Goal: Task Accomplishment & Management: Complete application form

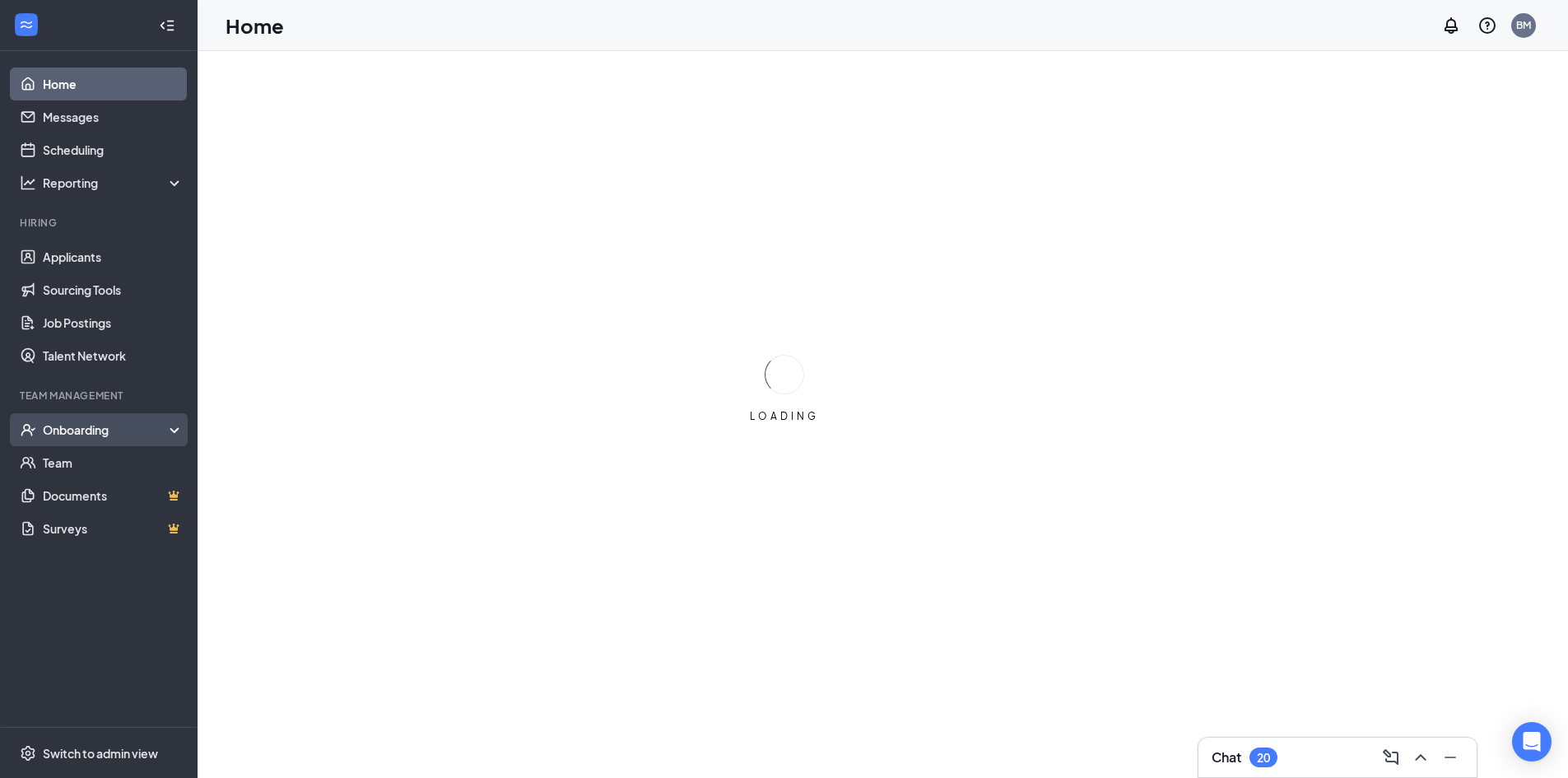
click at [109, 439] on div "Onboarding" at bounding box center [99, 430] width 198 height 33
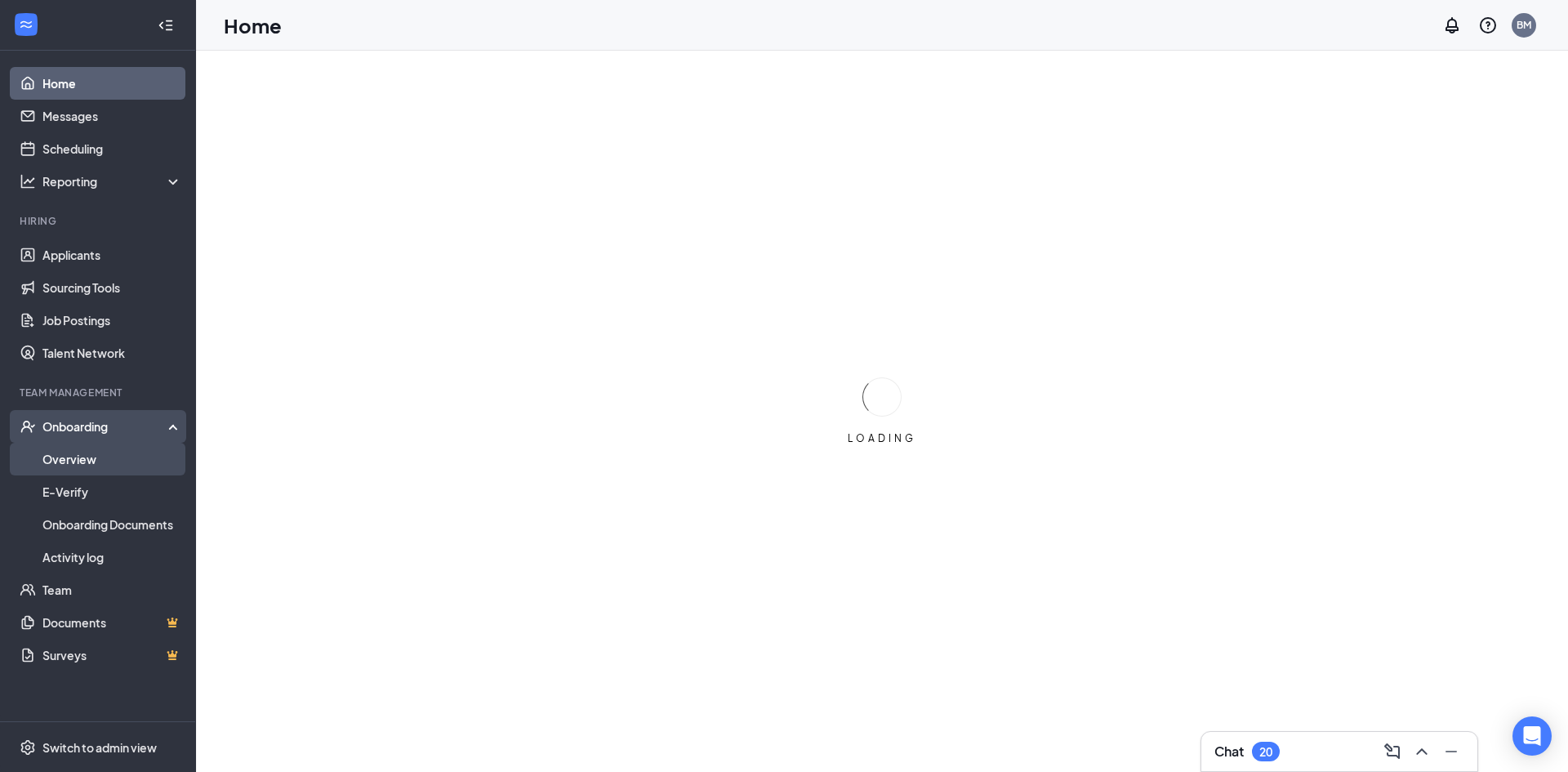
click at [115, 465] on link "Overview" at bounding box center [112, 459] width 139 height 33
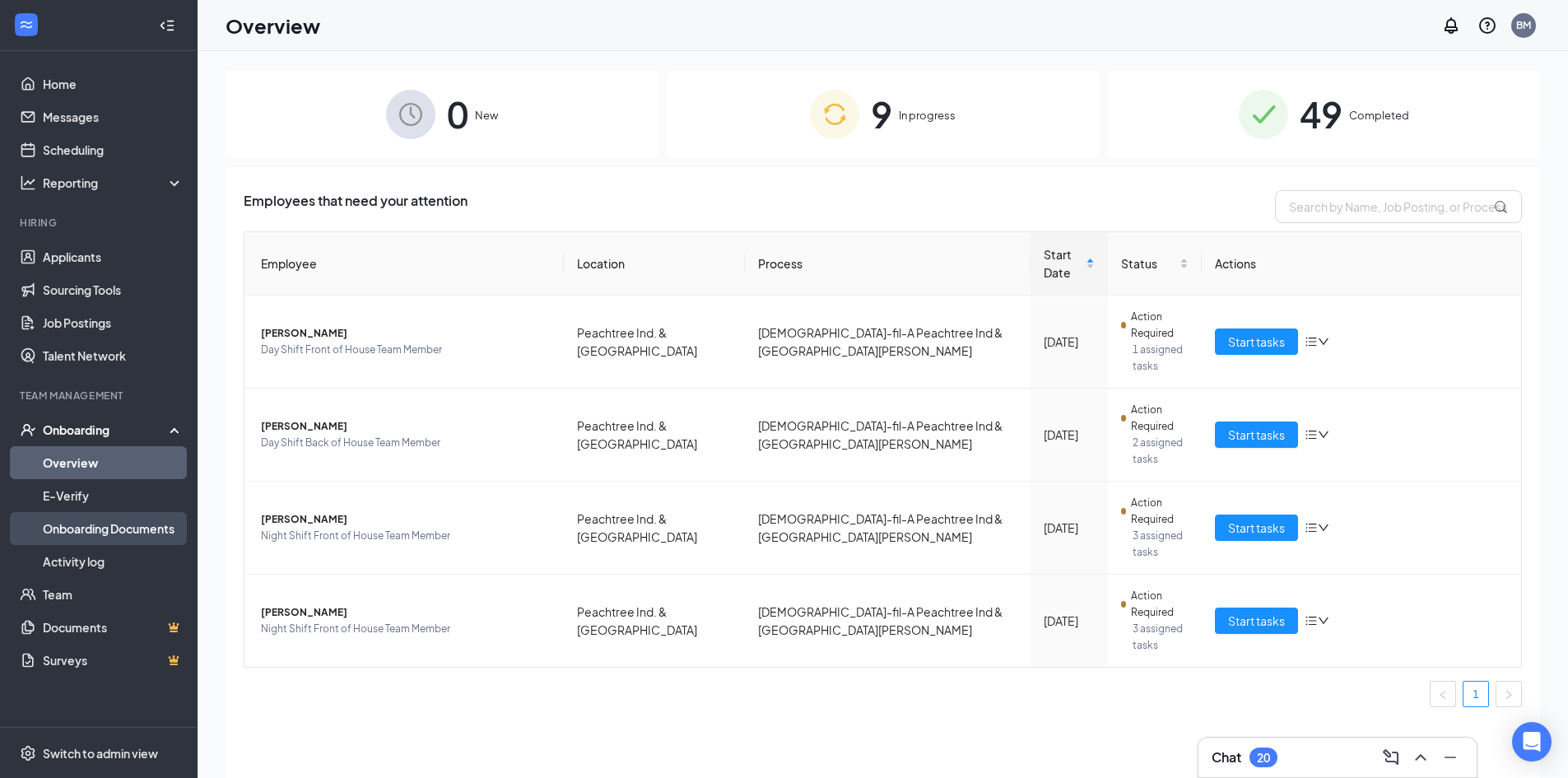
click at [125, 527] on link "Onboarding Documents" at bounding box center [113, 529] width 141 height 33
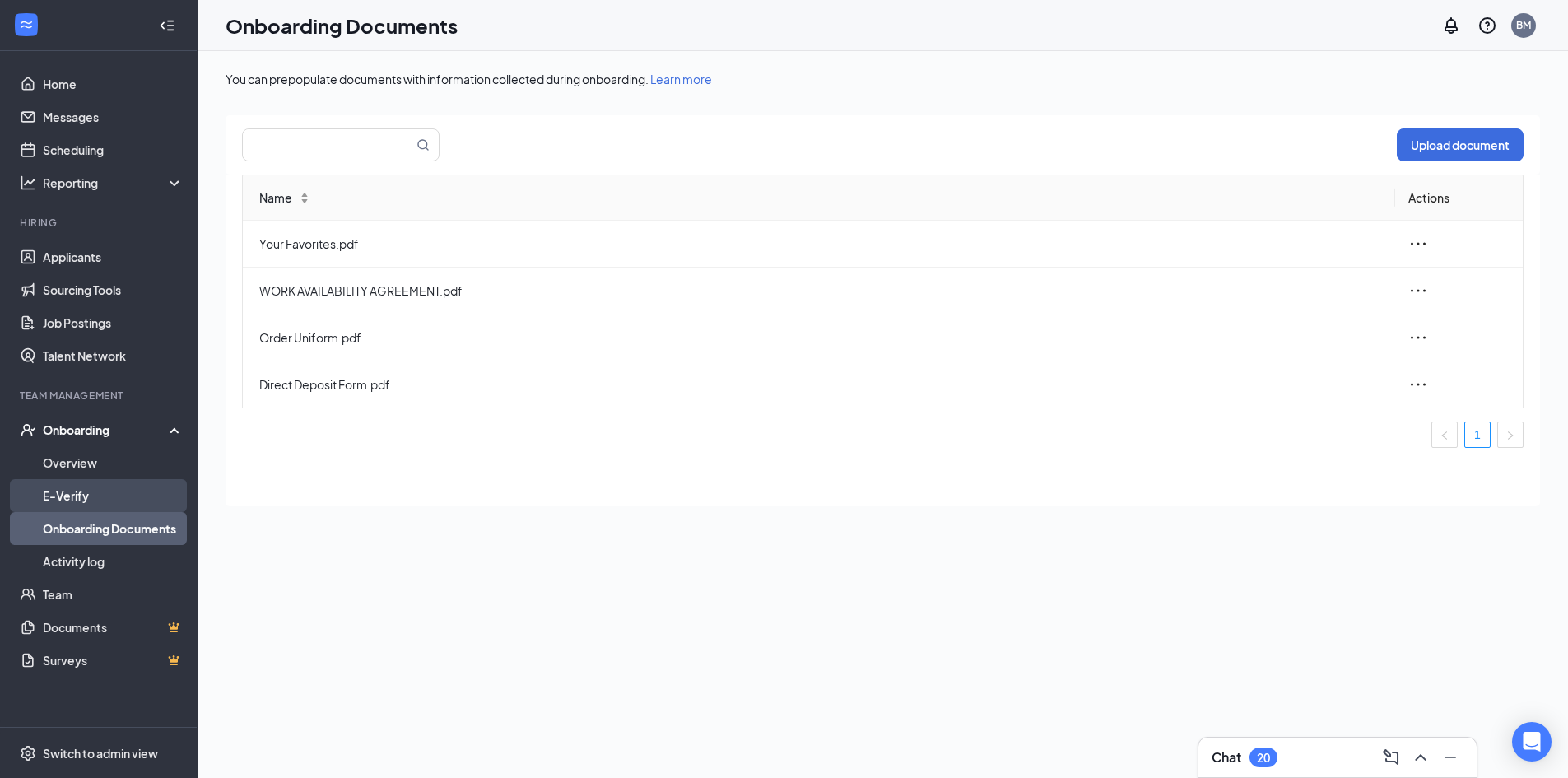
click at [106, 494] on link "E-Verify" at bounding box center [113, 496] width 141 height 33
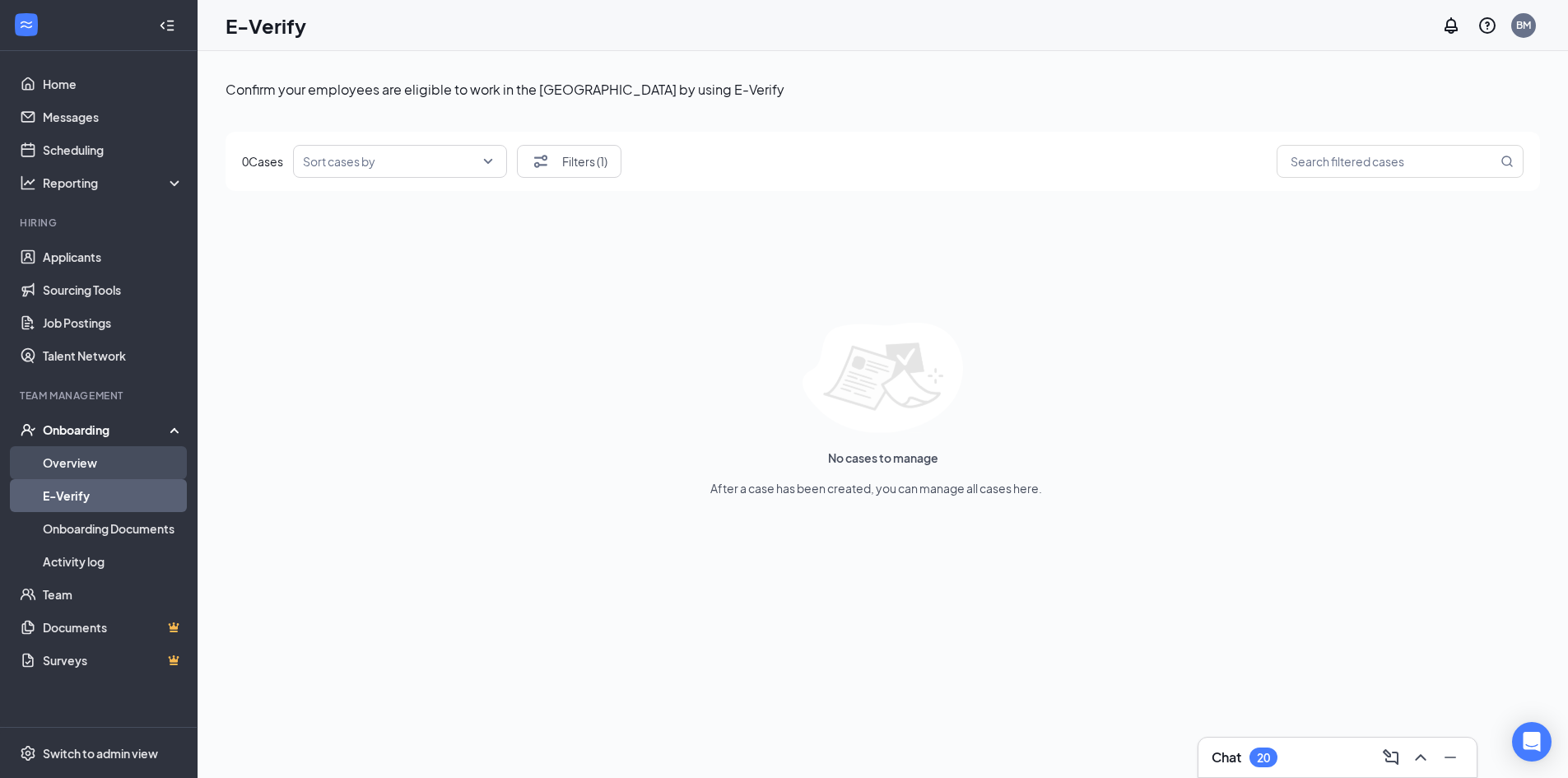
click at [131, 460] on link "Overview" at bounding box center [113, 463] width 141 height 33
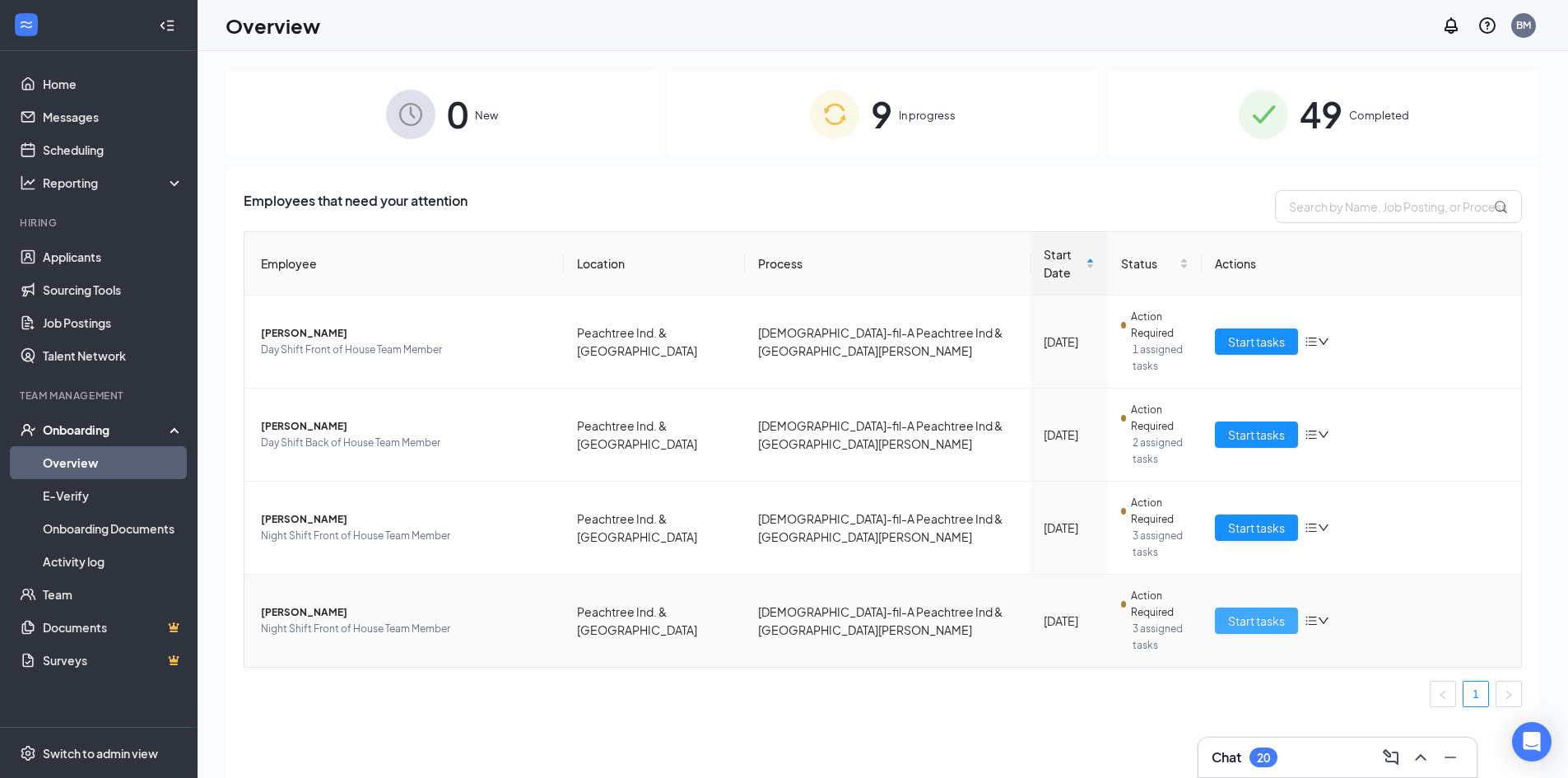
click at [1239, 611] on span "Start tasks" at bounding box center [1256, 621] width 56 height 19
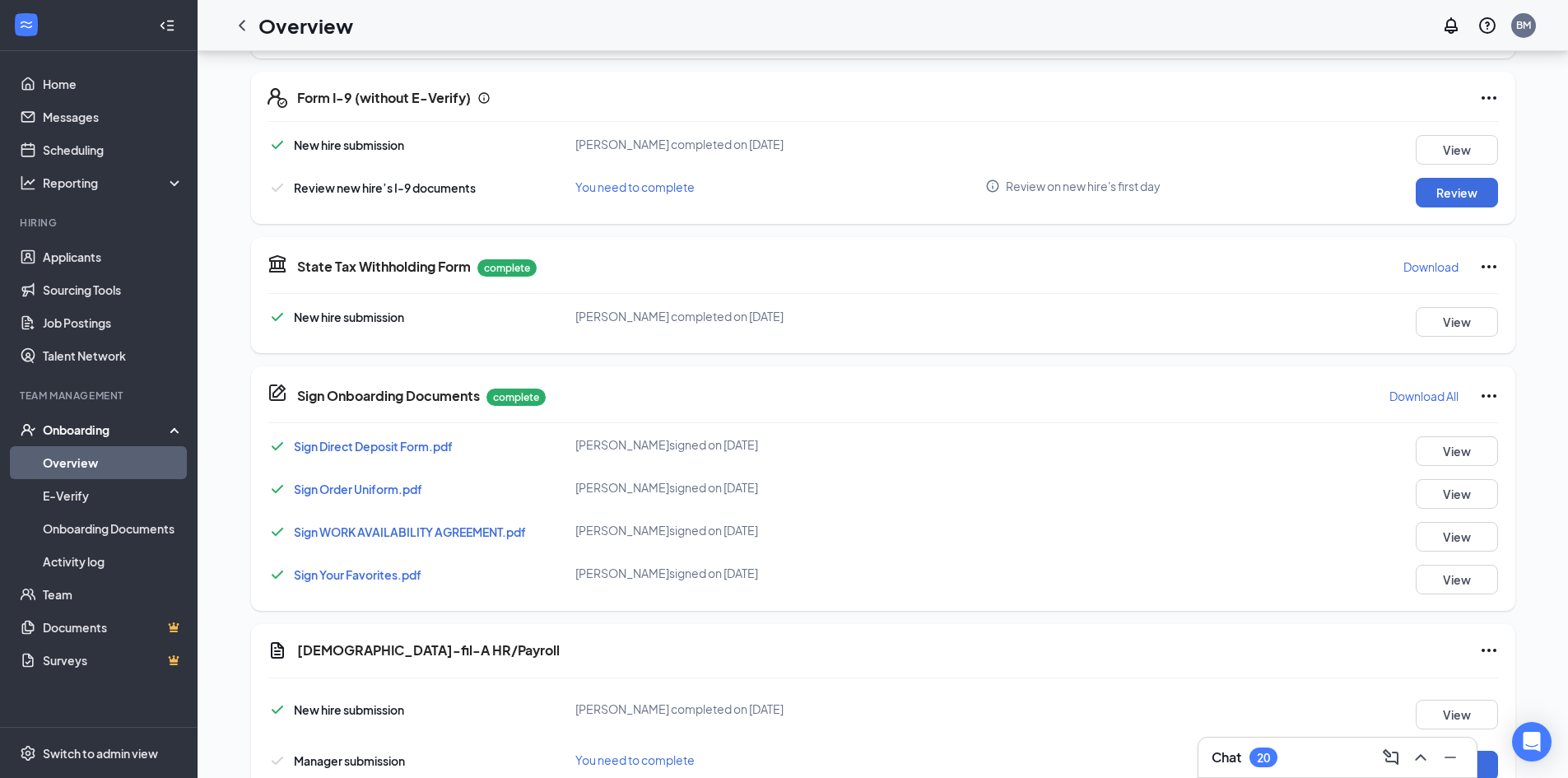
scroll to position [494, 0]
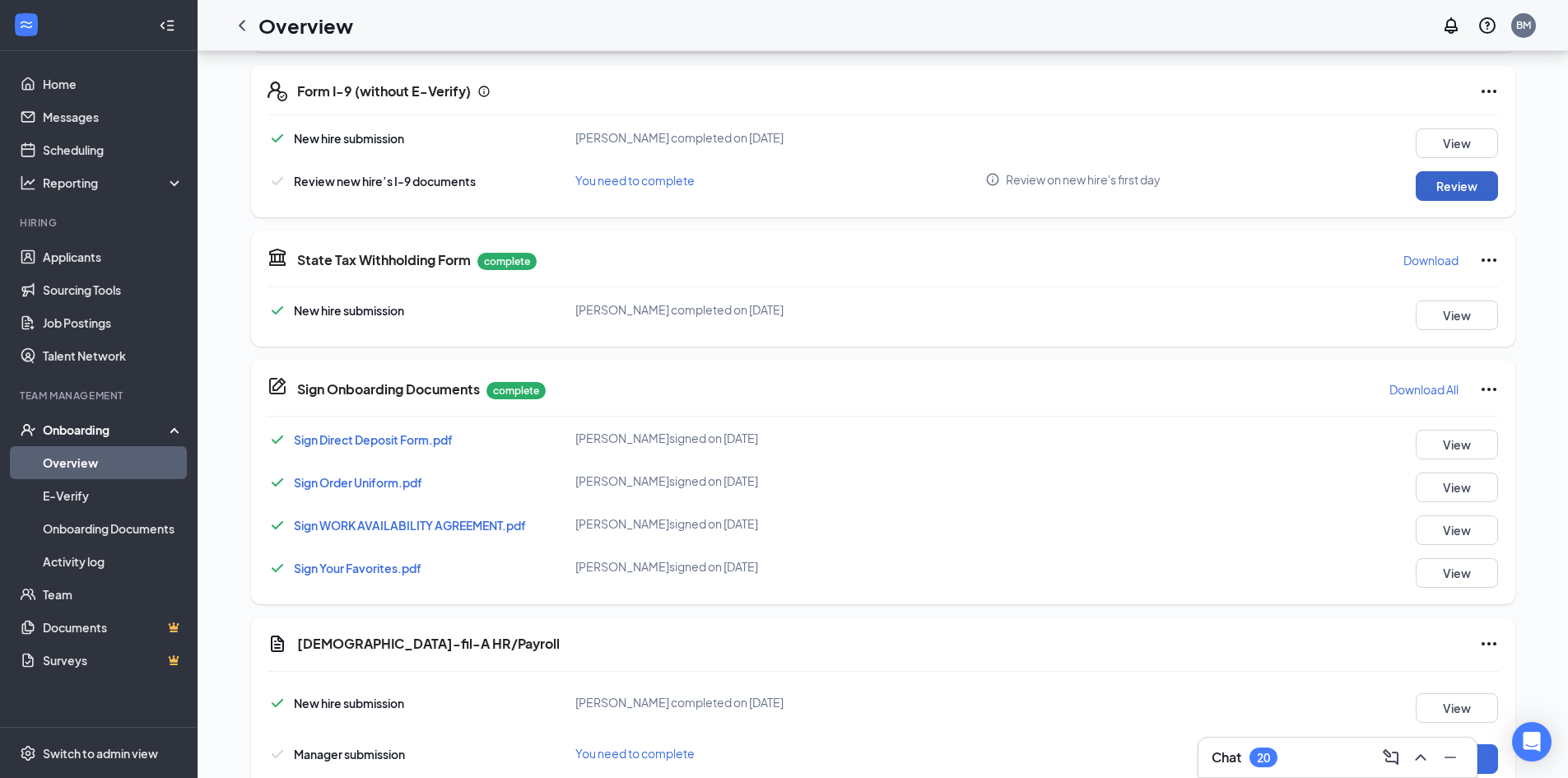
click at [1431, 183] on button "Review" at bounding box center [1457, 186] width 82 height 30
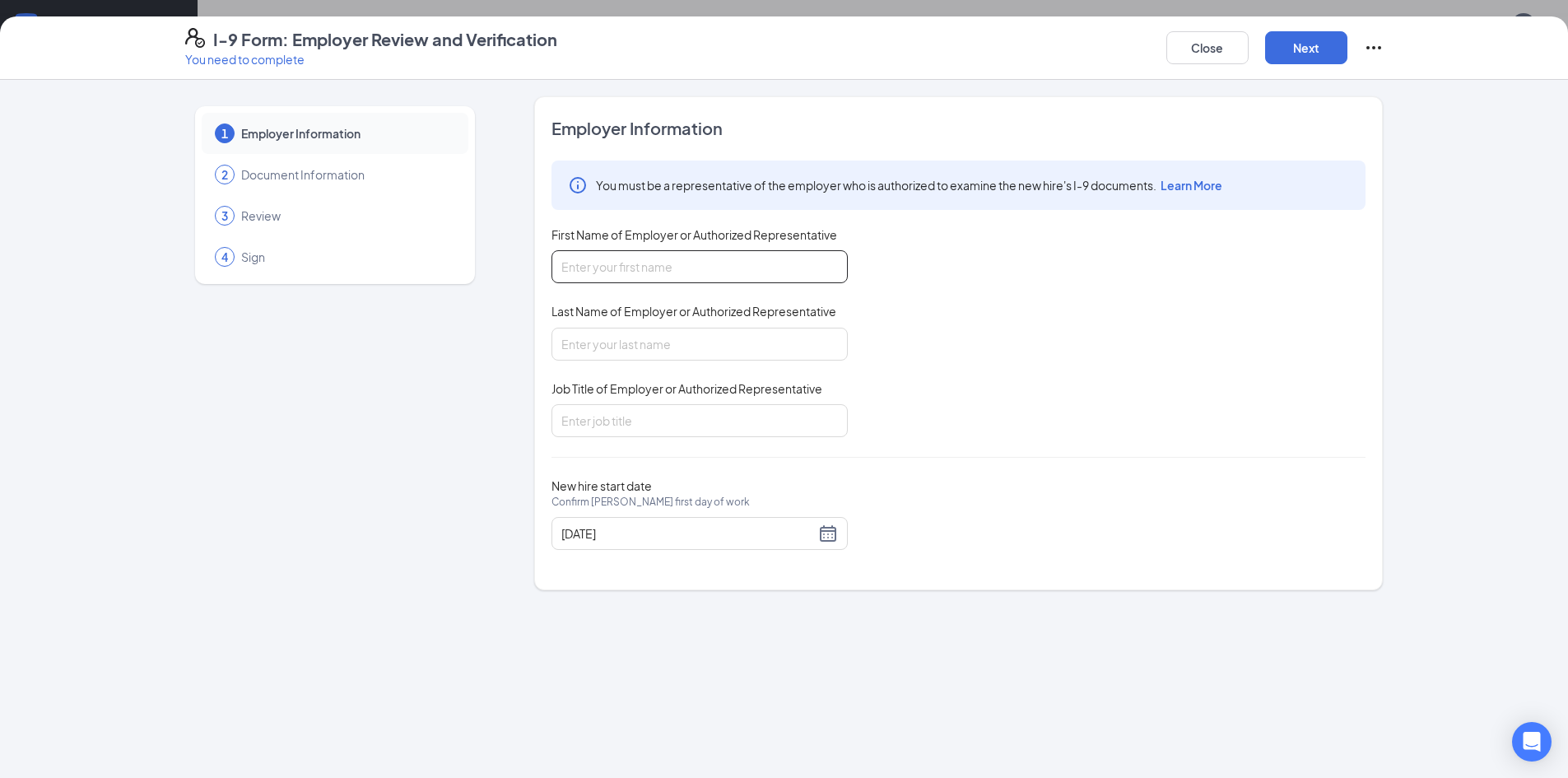
click at [726, 266] on input "First Name of Employer or Authorized Representative" at bounding box center [699, 267] width 296 height 33
type input "[PERSON_NAME]"
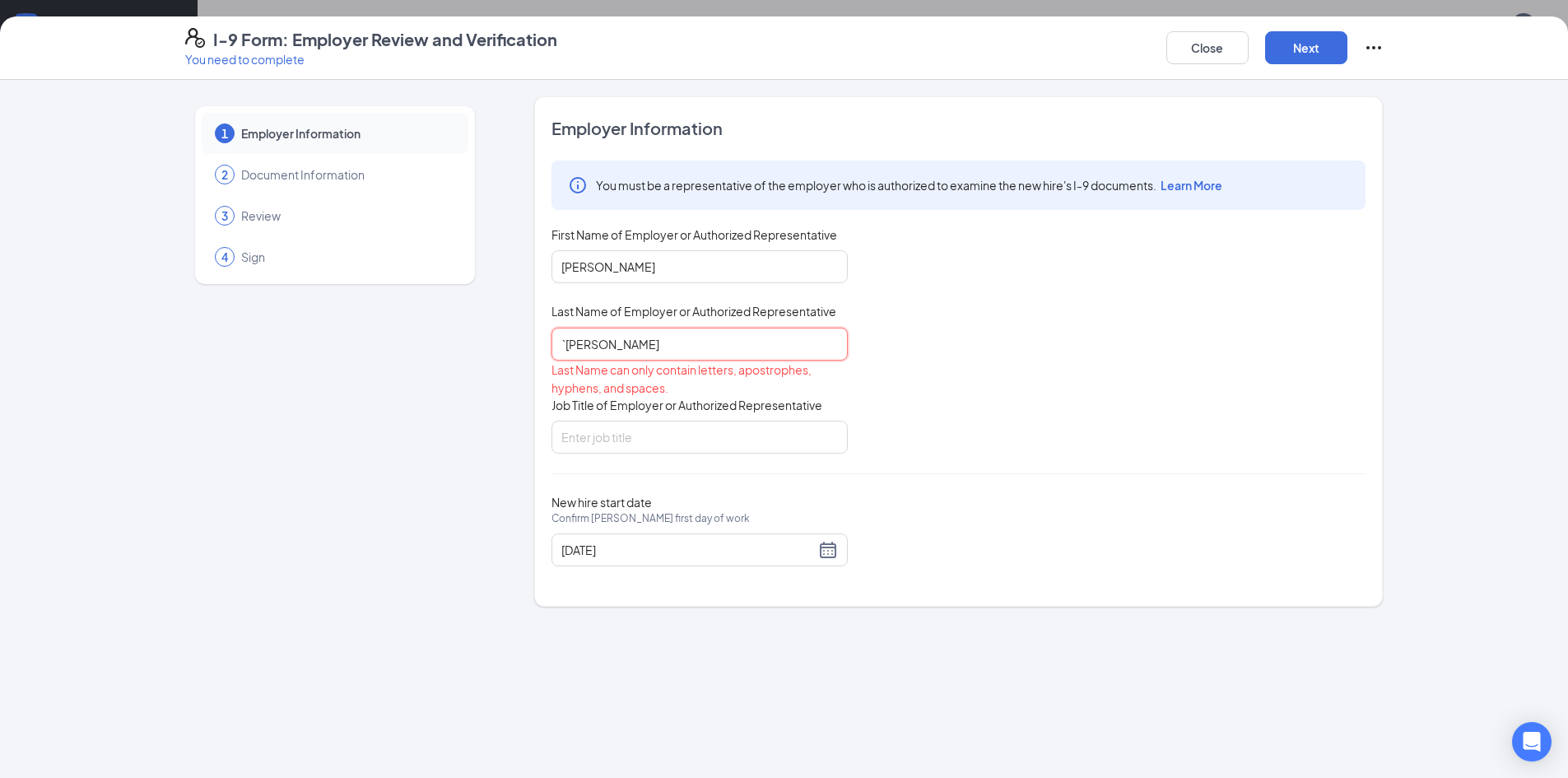
type input "`[PERSON_NAME]"
type input "Store Manager"
click at [920, 567] on div "Employer Information You must be a representative of the employer who is author…" at bounding box center [958, 351] width 814 height 469
click at [830, 555] on div "[DATE]" at bounding box center [699, 550] width 277 height 19
type input "[DATE]"
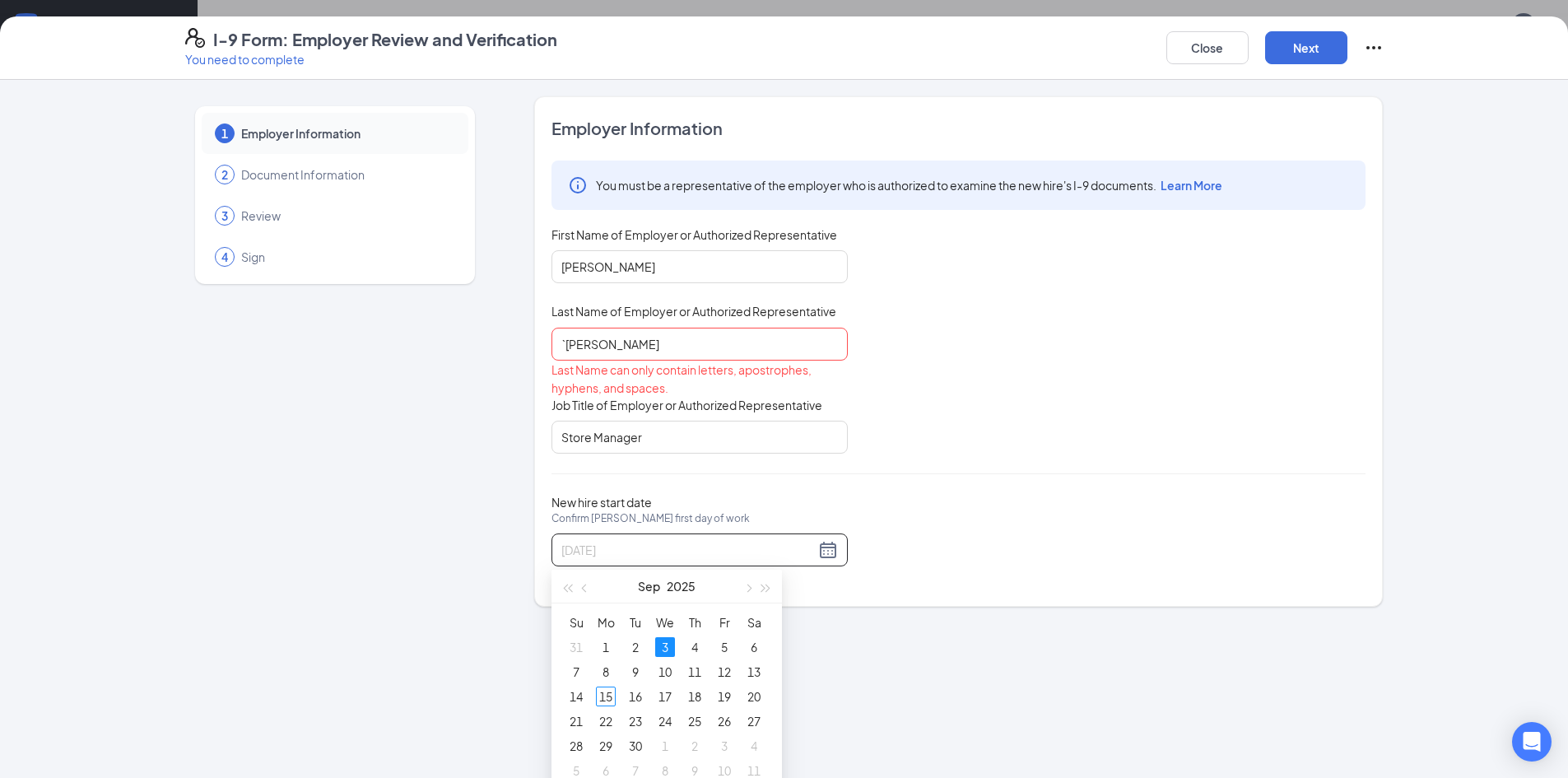
click at [667, 648] on div "3" at bounding box center [664, 647] width 19 height 19
click at [1314, 49] on button "Next" at bounding box center [1306, 48] width 82 height 33
click at [1305, 50] on button "Next" at bounding box center [1306, 48] width 82 height 33
click at [652, 328] on input "`[PERSON_NAME]" at bounding box center [699, 344] width 296 height 33
type input "`"
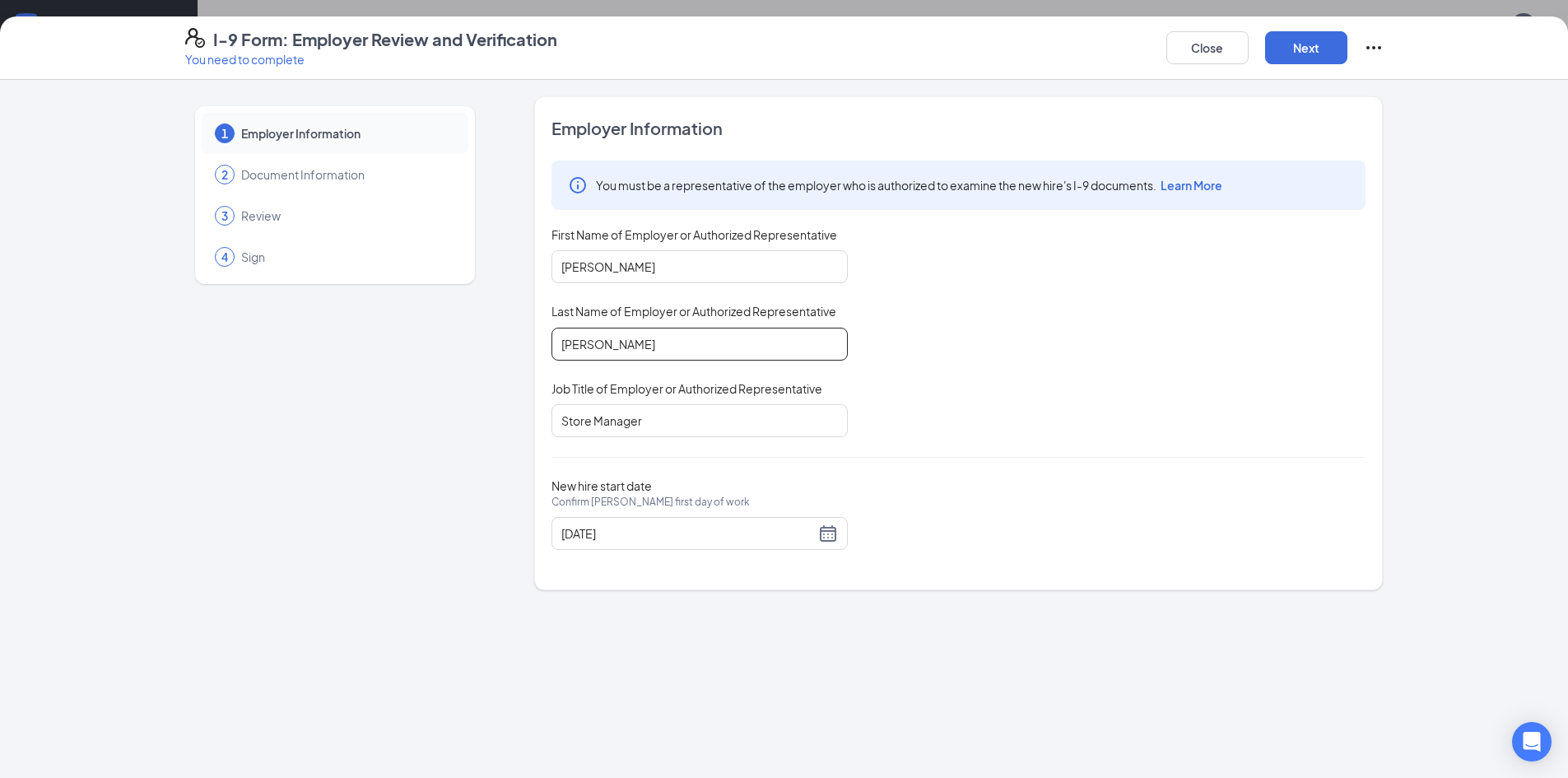
type input "[PERSON_NAME]"
click at [1004, 359] on div "You must be a representative of the employer who is authorized to examine the n…" at bounding box center [958, 299] width 814 height 277
click at [1344, 54] on button "Next" at bounding box center [1306, 48] width 82 height 33
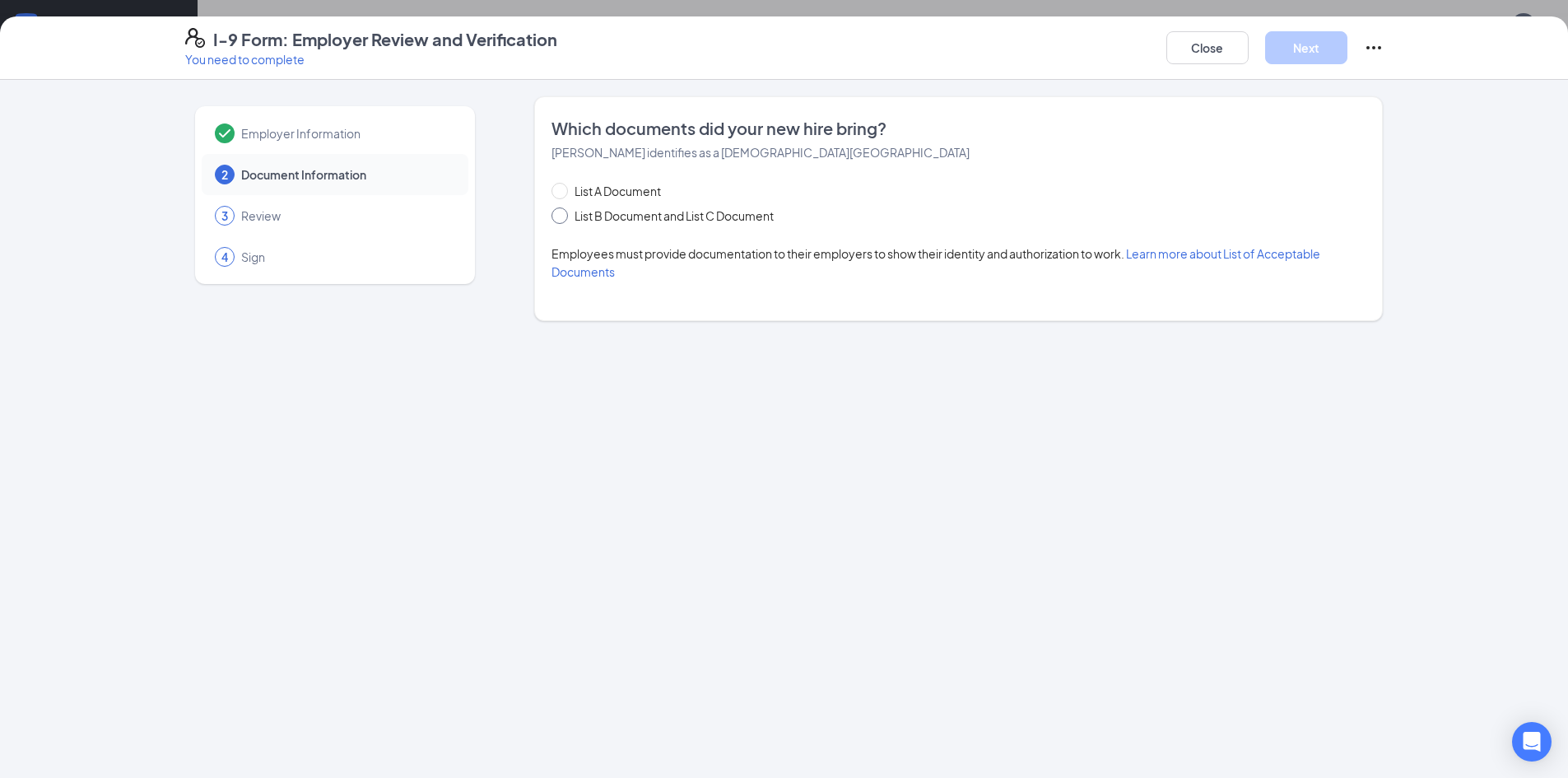
click at [647, 221] on span "List B Document and List C Document" at bounding box center [674, 216] width 213 height 19
click at [563, 219] on input "List B Document and List C Document" at bounding box center [557, 213] width 11 height 11
radio input "true"
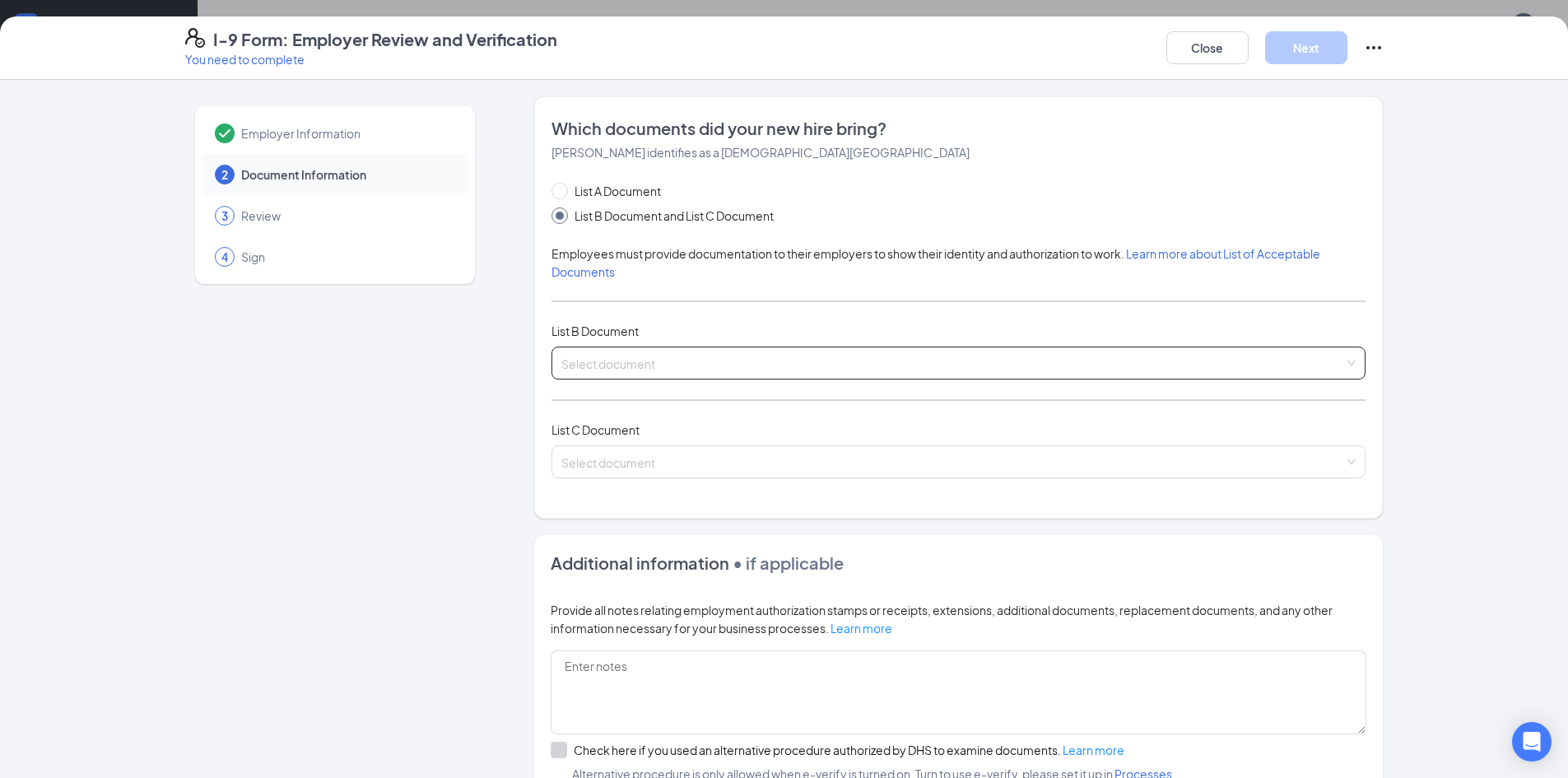
click at [712, 355] on input "search" at bounding box center [953, 360] width 783 height 25
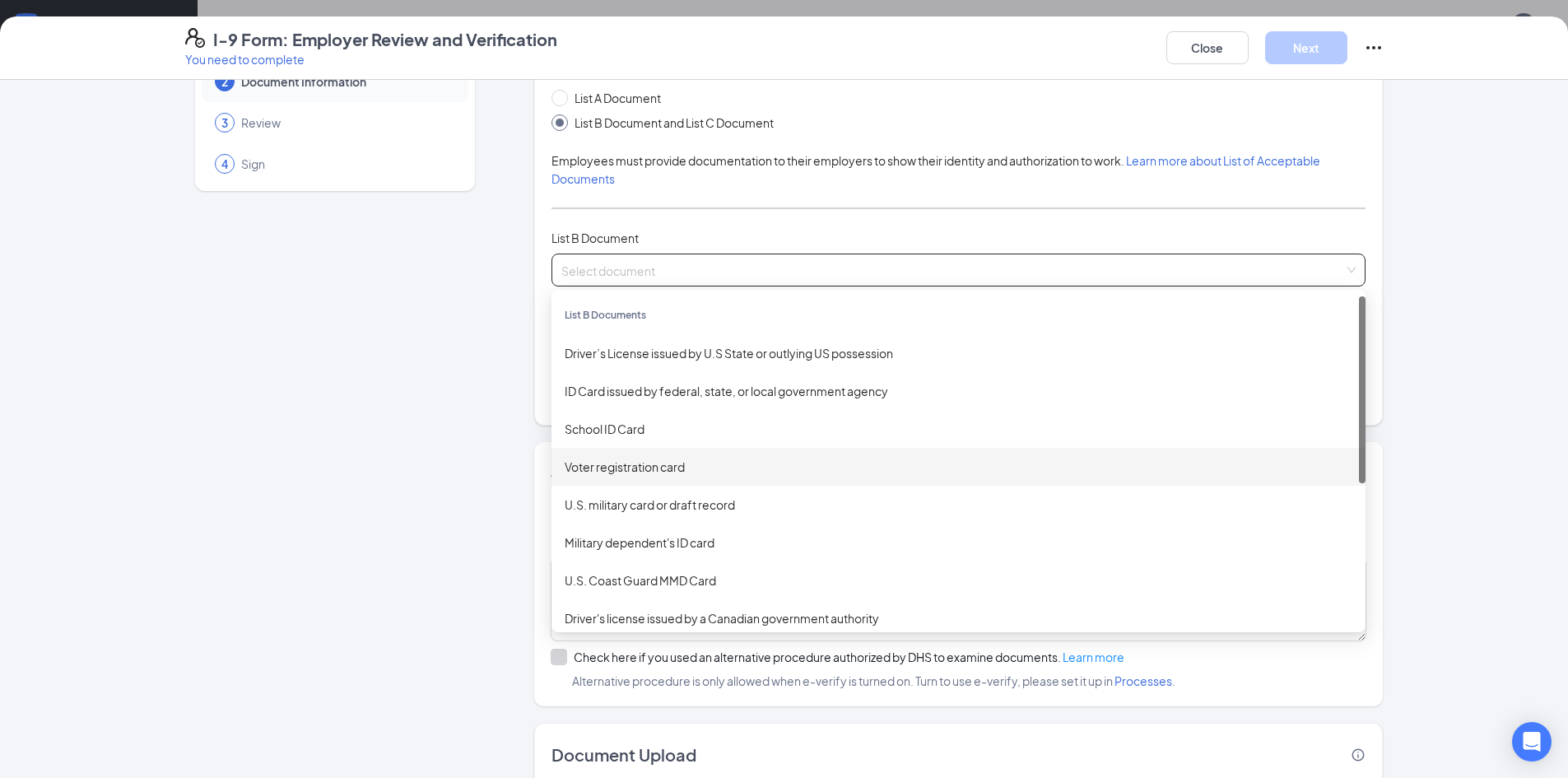
scroll to position [194, 0]
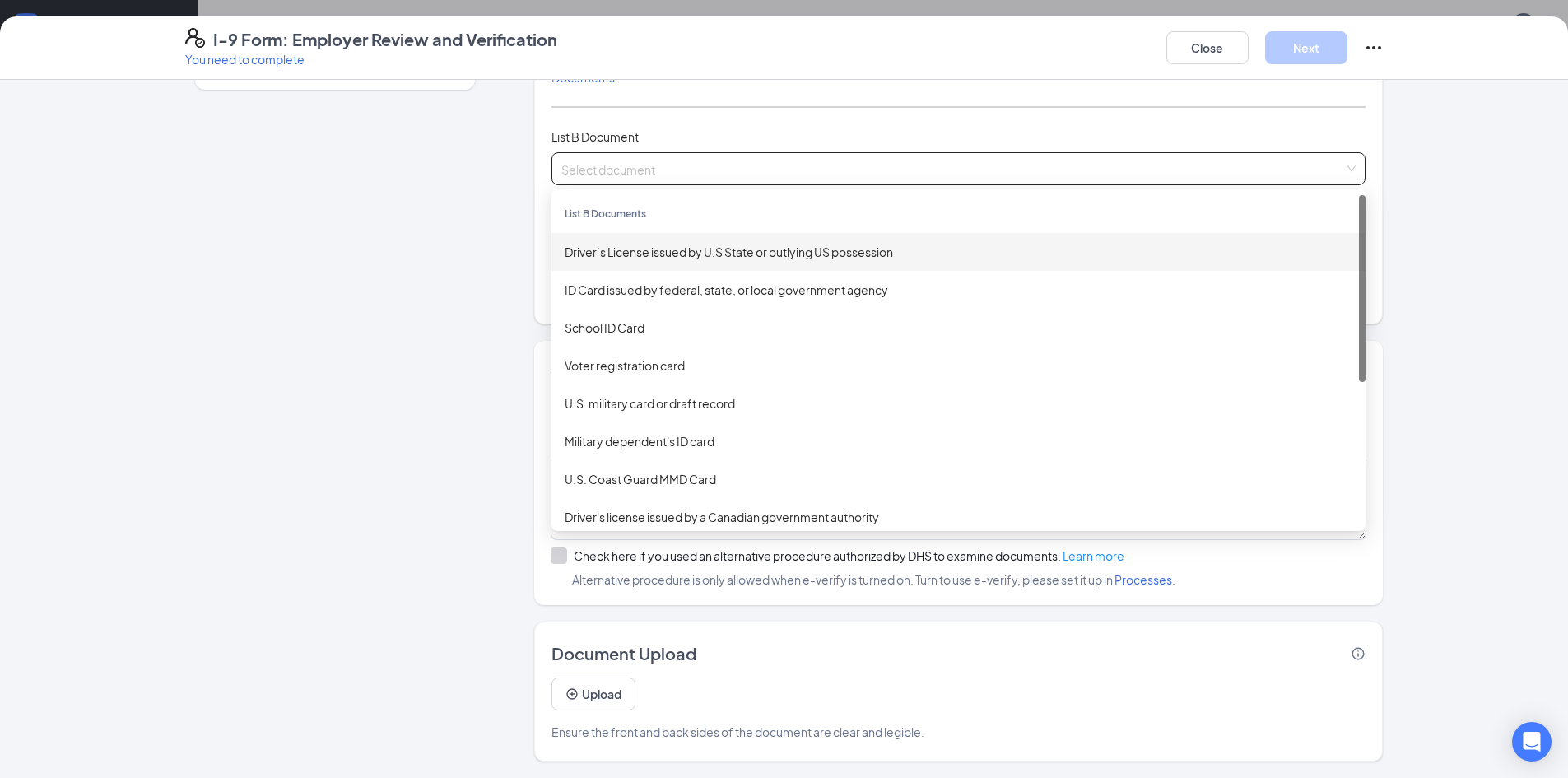
click at [717, 256] on div "Driver’s License issued by U.S State or outlying US possession" at bounding box center [959, 253] width 788 height 19
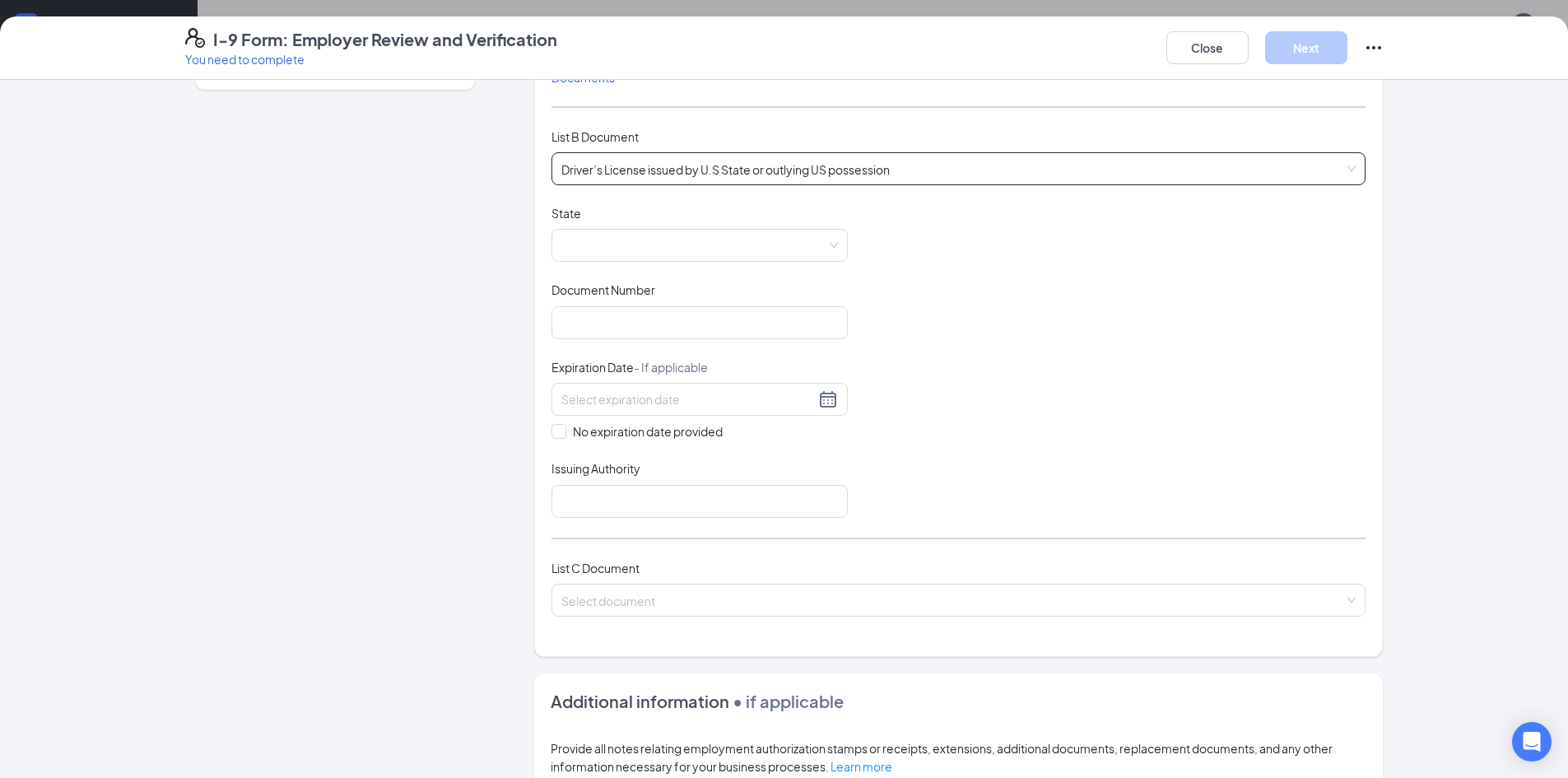
click at [599, 227] on div "State" at bounding box center [699, 217] width 296 height 24
click at [606, 243] on span at bounding box center [699, 245] width 277 height 31
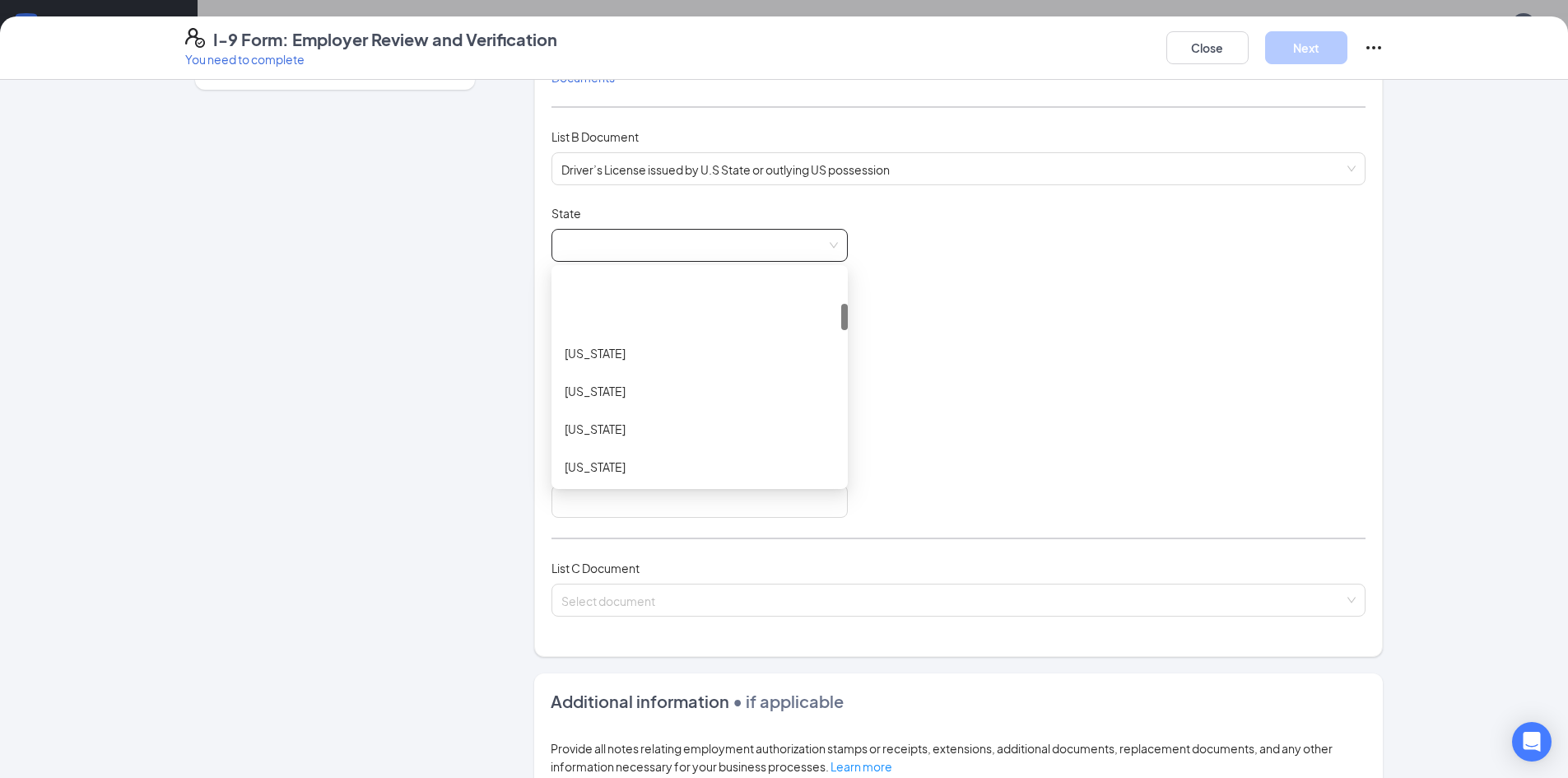
scroll to position [247, 0]
click at [598, 463] on div "[US_STATE]" at bounding box center [700, 461] width 270 height 19
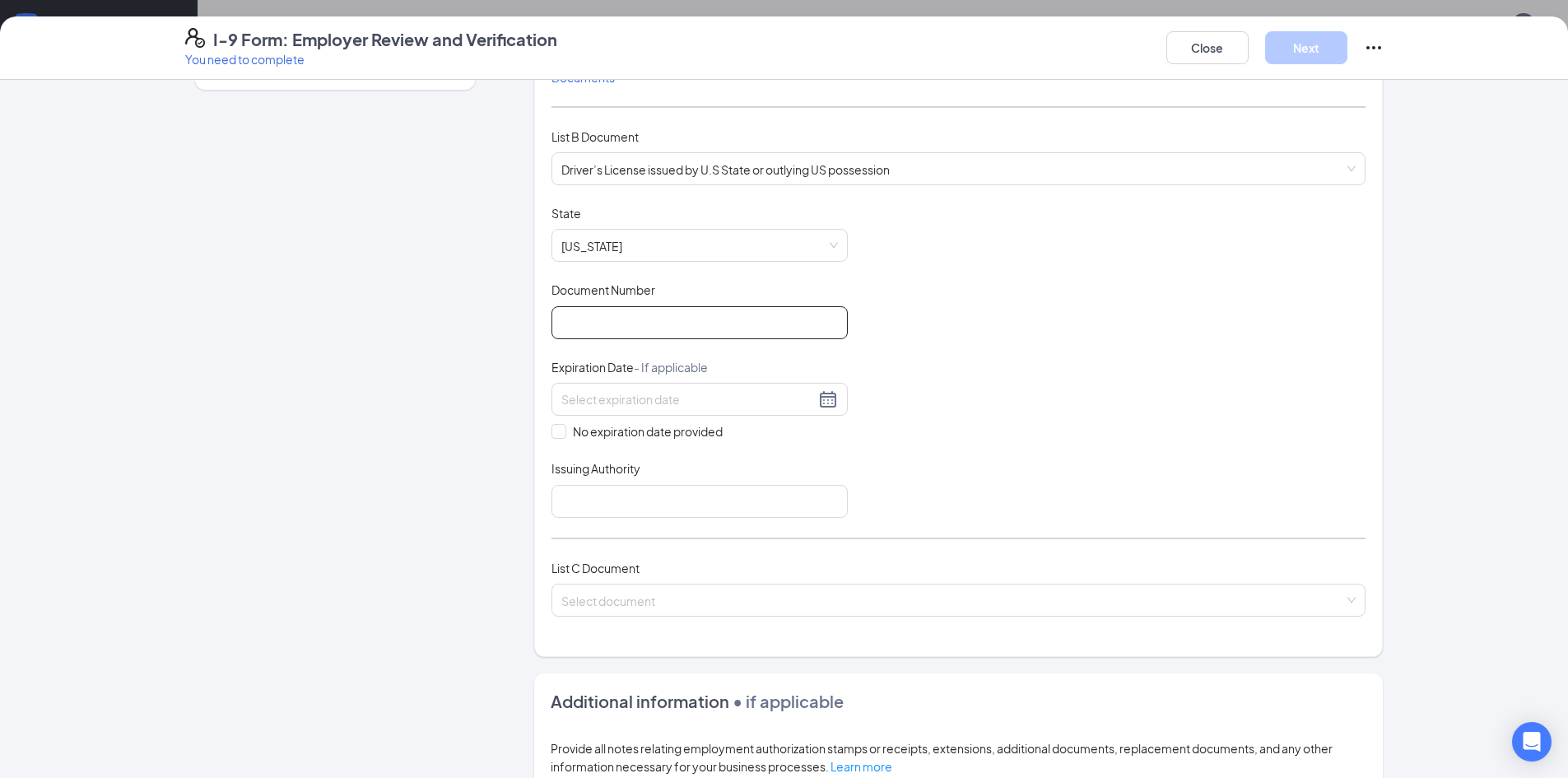
click at [602, 319] on input "Document Number" at bounding box center [699, 323] width 296 height 33
type input "072088078"
click at [824, 395] on div at bounding box center [699, 399] width 277 height 19
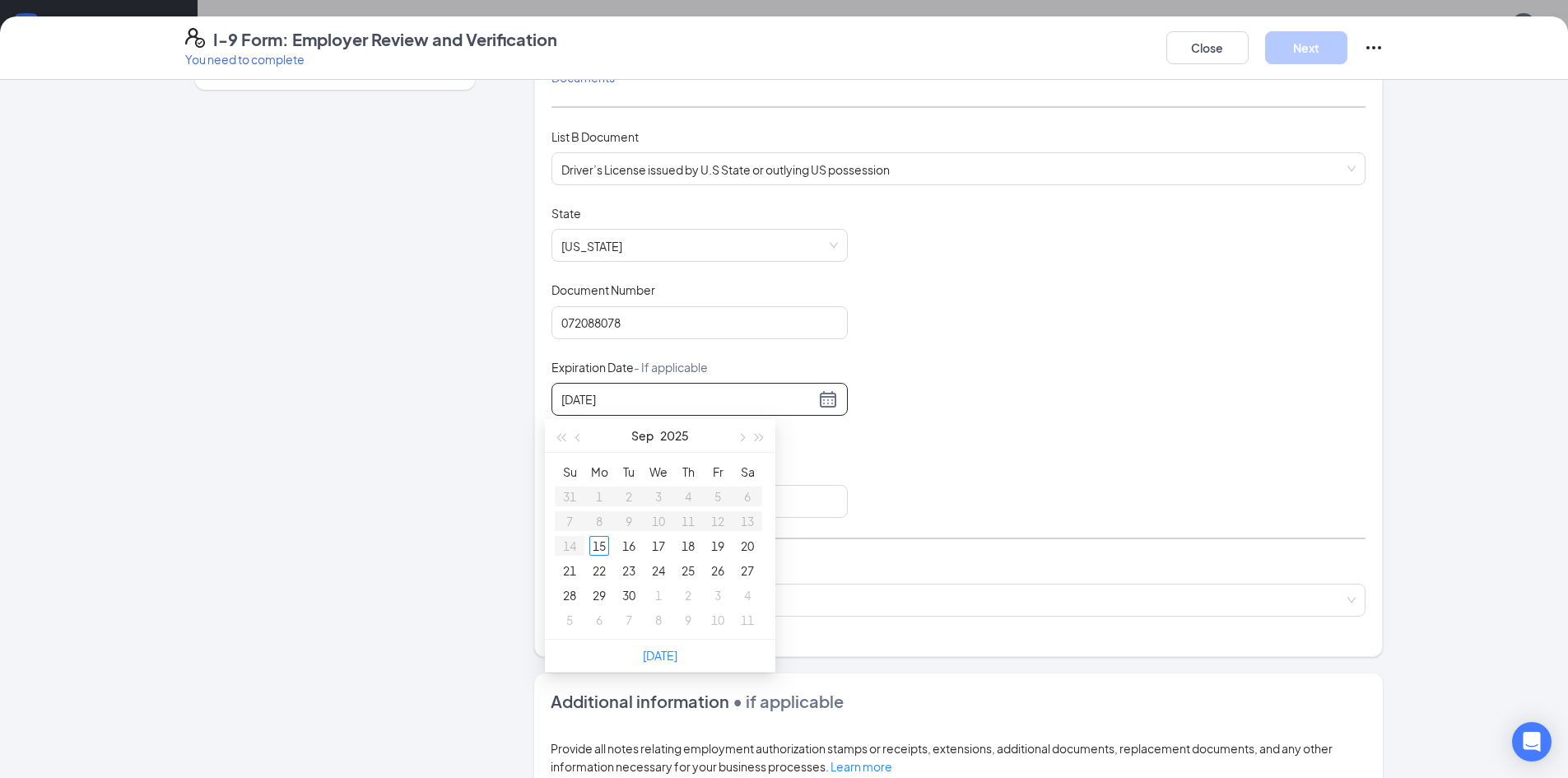
type input "[DATE]"
click at [636, 441] on button "Sep" at bounding box center [643, 436] width 22 height 33
click at [766, 443] on button "button" at bounding box center [760, 436] width 19 height 33
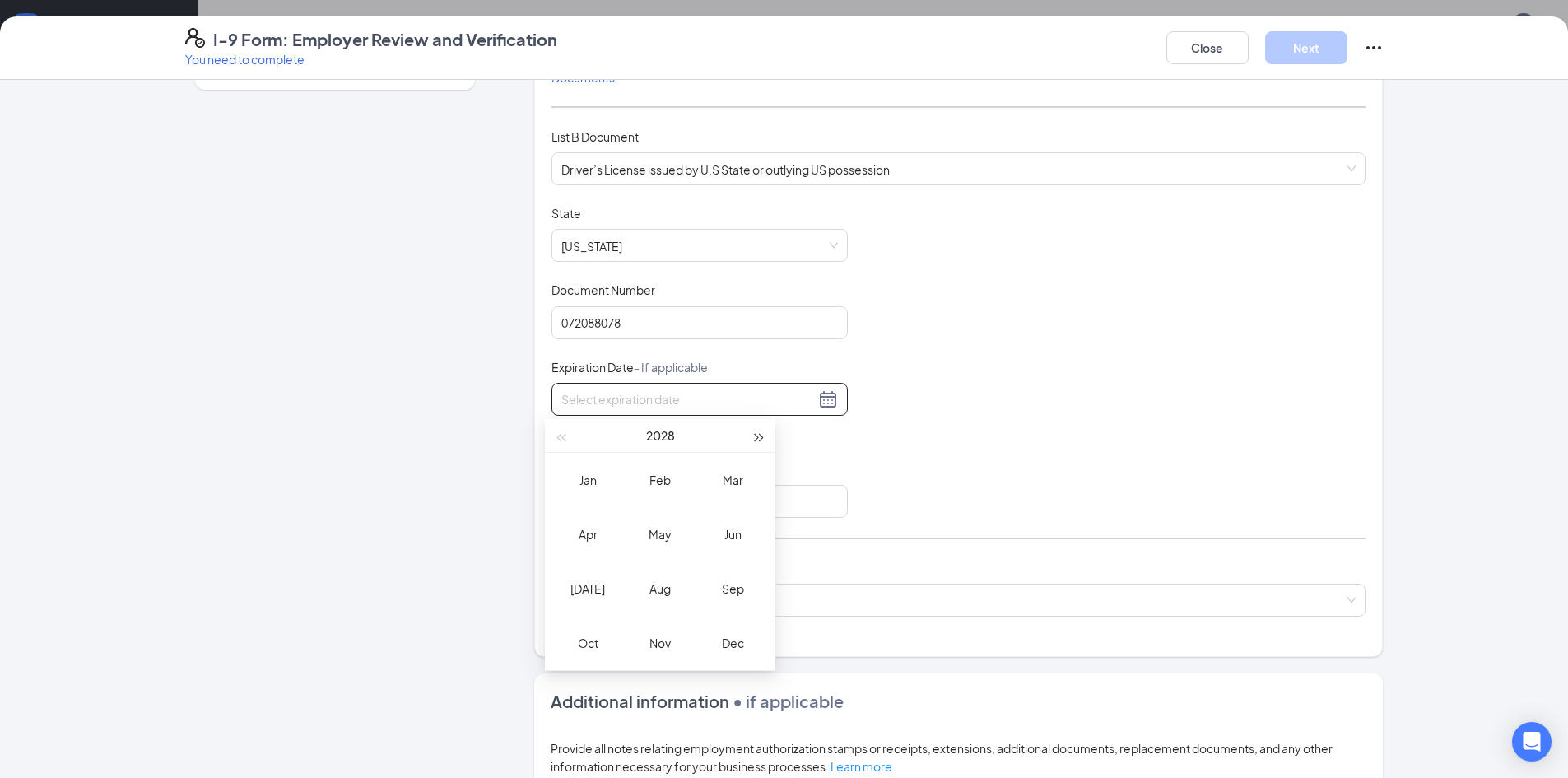
click at [766, 443] on button "button" at bounding box center [760, 436] width 19 height 33
type input "[DATE]"
click at [759, 439] on span "button" at bounding box center [759, 438] width 8 height 8
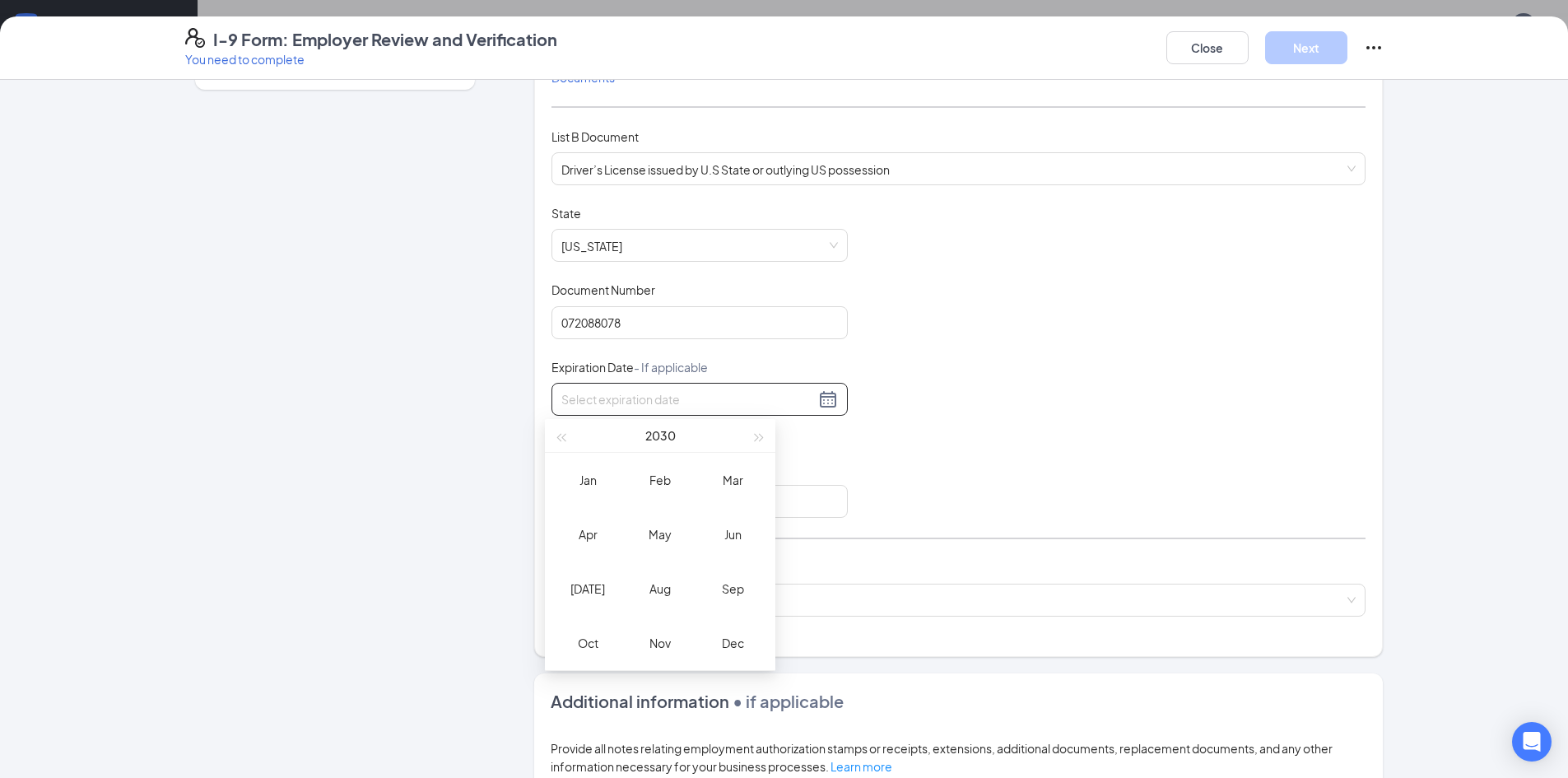
type input "[DATE]"
click at [730, 527] on div "Jun" at bounding box center [732, 534] width 49 height 19
type input "[DATE]"
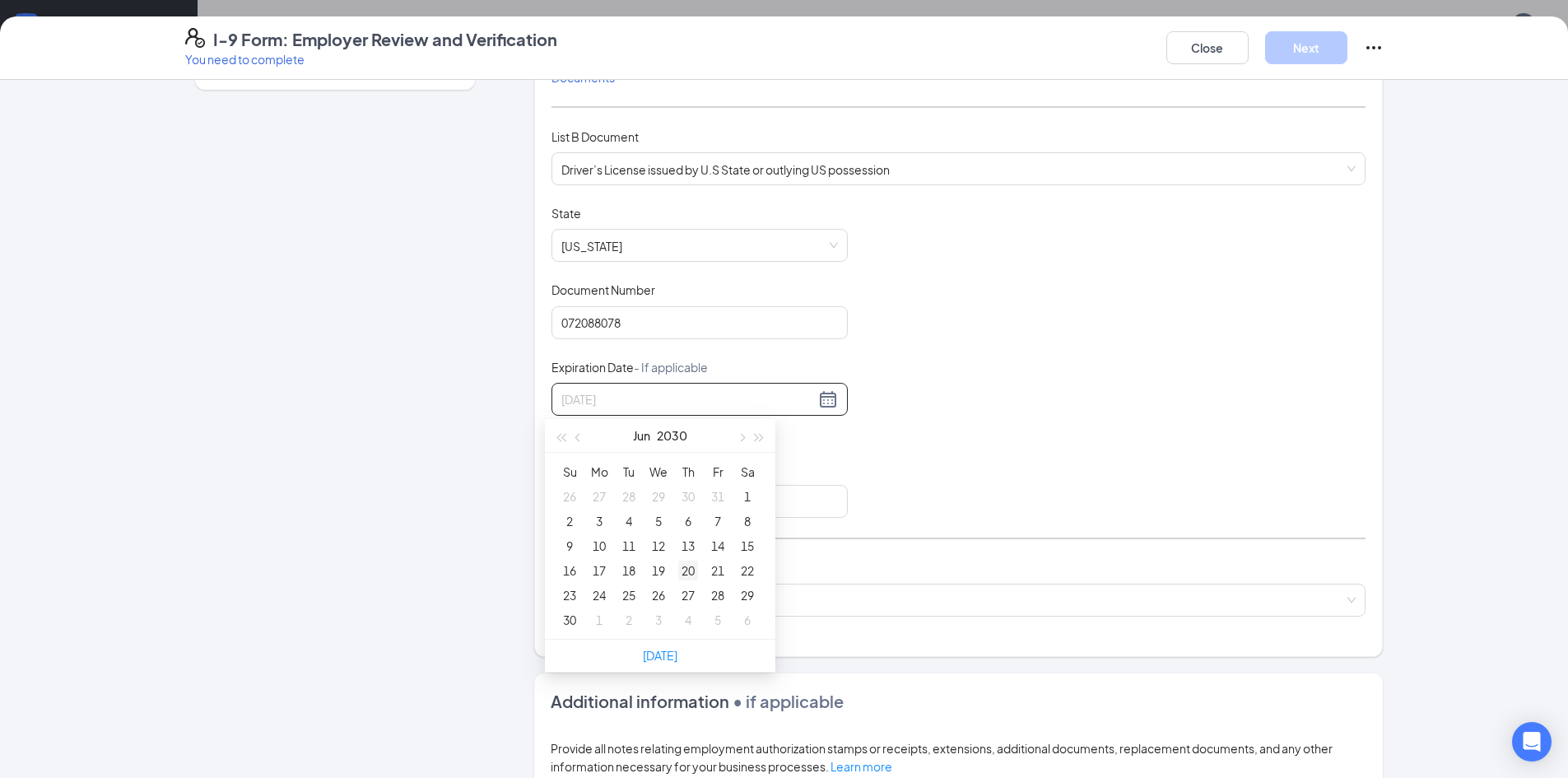
click at [685, 573] on div "20" at bounding box center [687, 570] width 19 height 19
click at [604, 489] on input "Issuing Authority" at bounding box center [699, 501] width 296 height 33
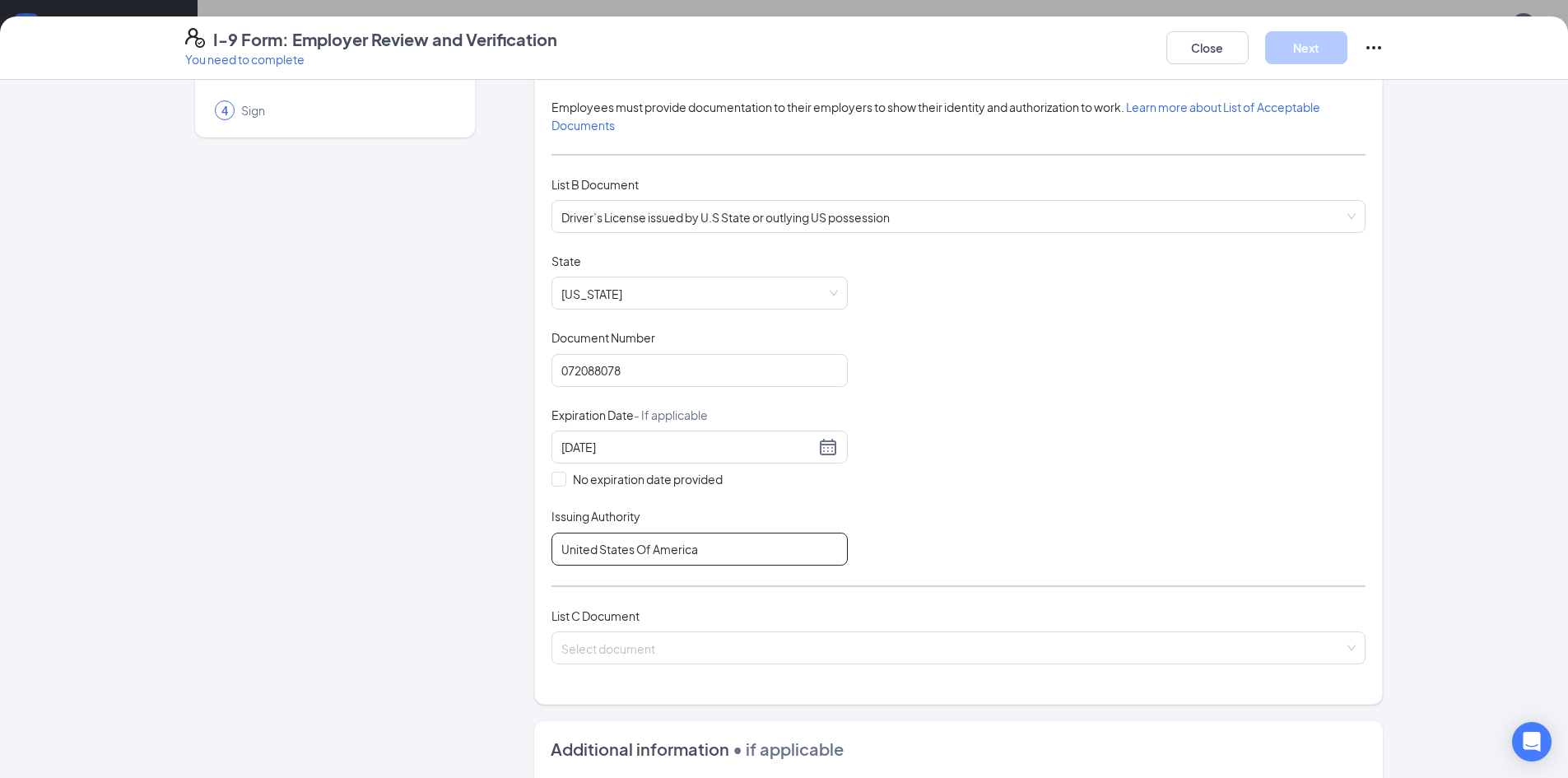
scroll to position [112, 0]
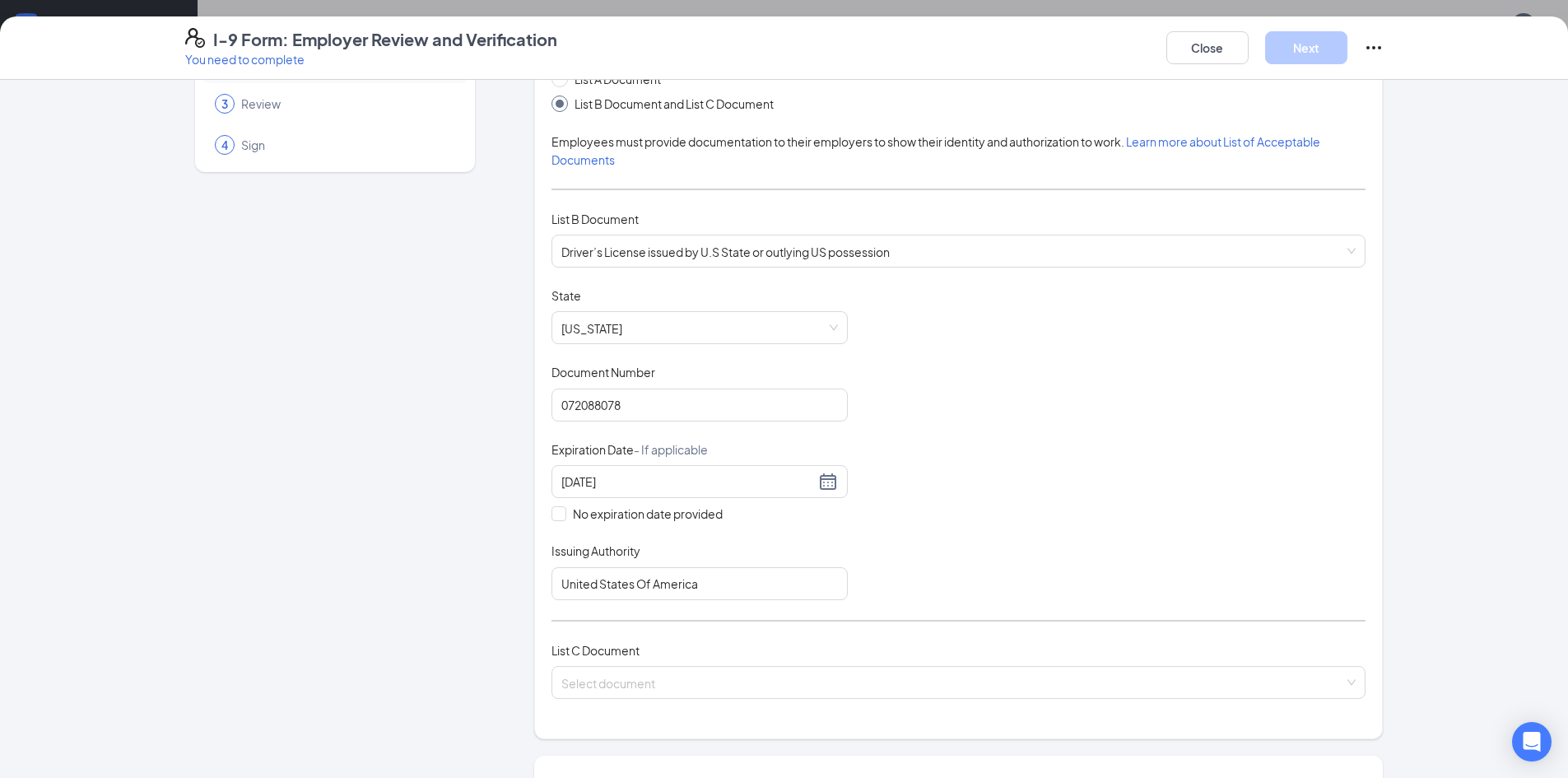
drag, startPoint x: 1121, startPoint y: 327, endPoint x: 876, endPoint y: 639, distance: 396.7
click at [1120, 332] on div "Document Title Driver’s License issued by U.S State or outlying US possession S…" at bounding box center [958, 444] width 814 height 313
click at [642, 594] on input "United States Of America" at bounding box center [699, 584] width 296 height 33
type input "[GEOGRAPHIC_DATA]"
click at [1045, 349] on div "Document Title Driver’s License issued by U.S State or outlying US possession S…" at bounding box center [958, 444] width 814 height 313
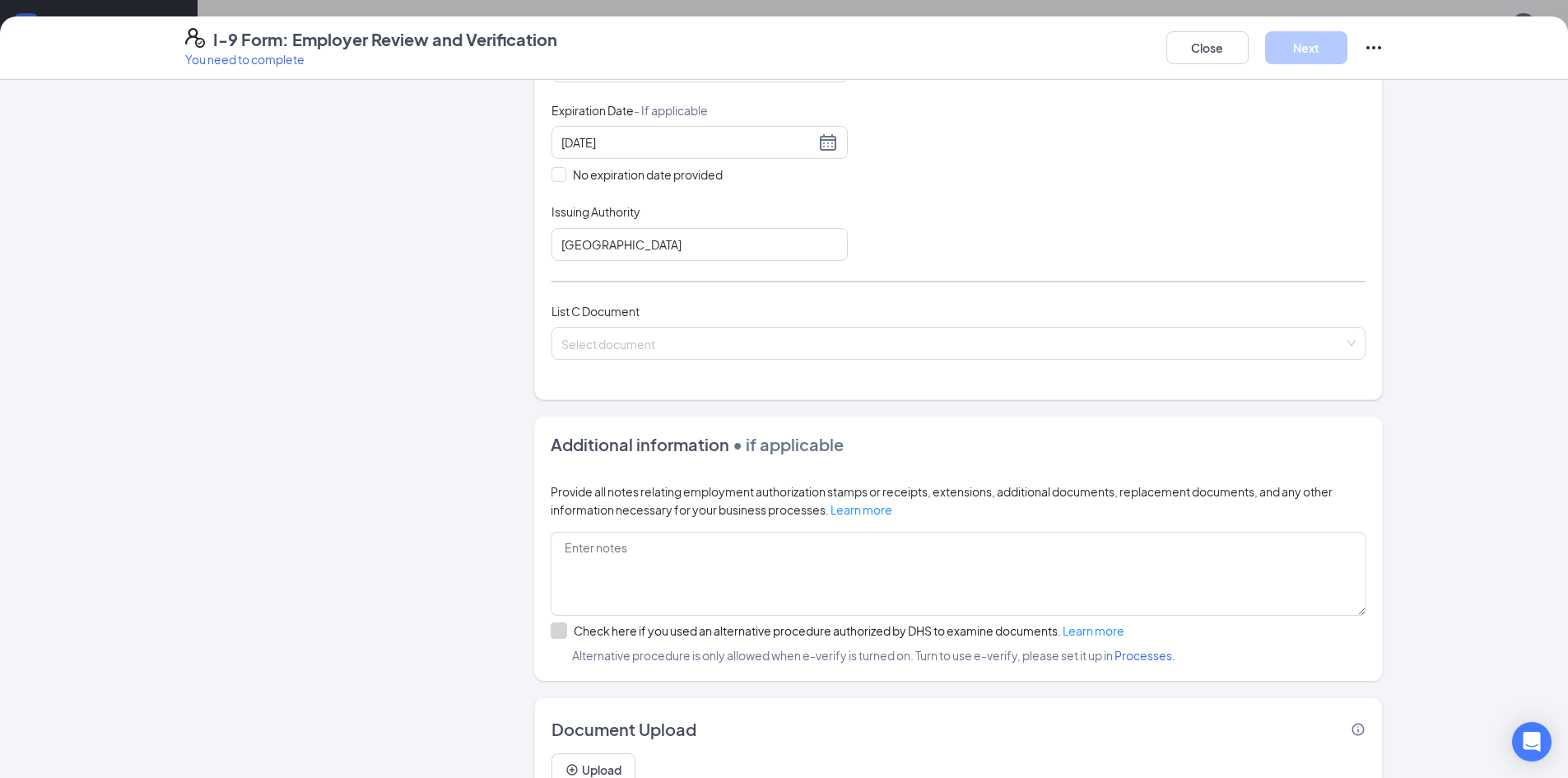
scroll to position [524, 0]
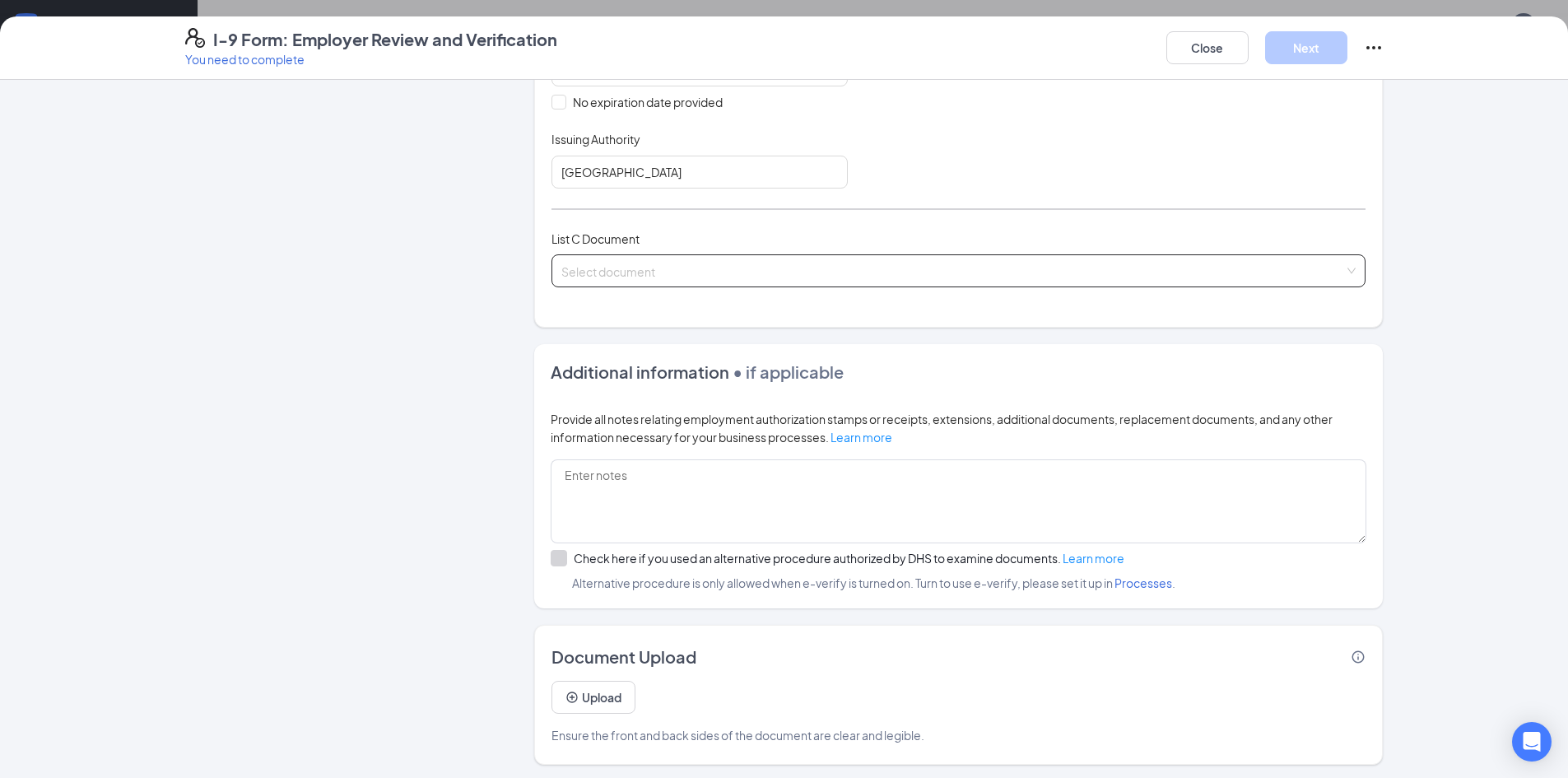
click at [614, 270] on input "search" at bounding box center [953, 267] width 783 height 25
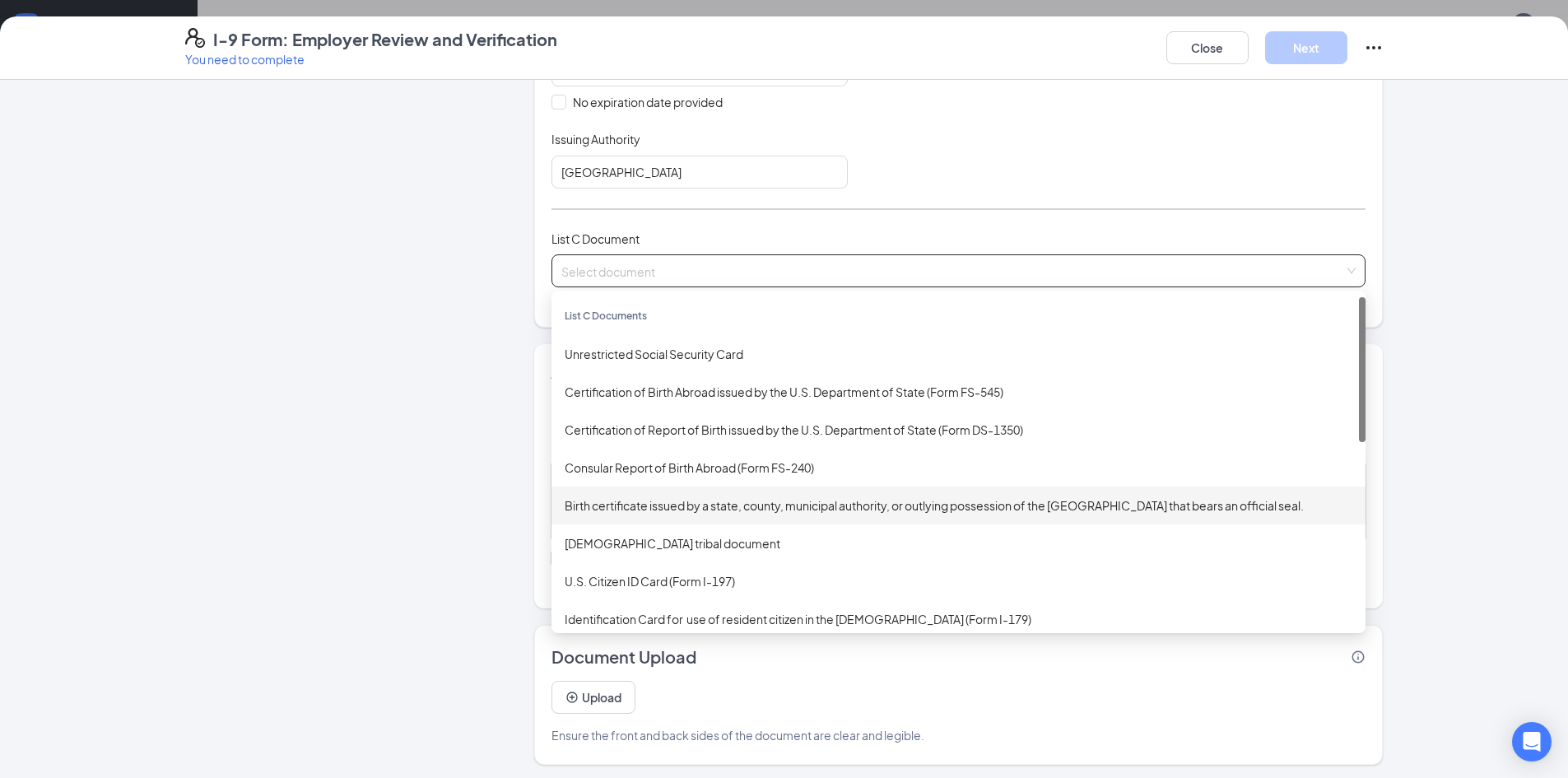
scroll to position [441, 0]
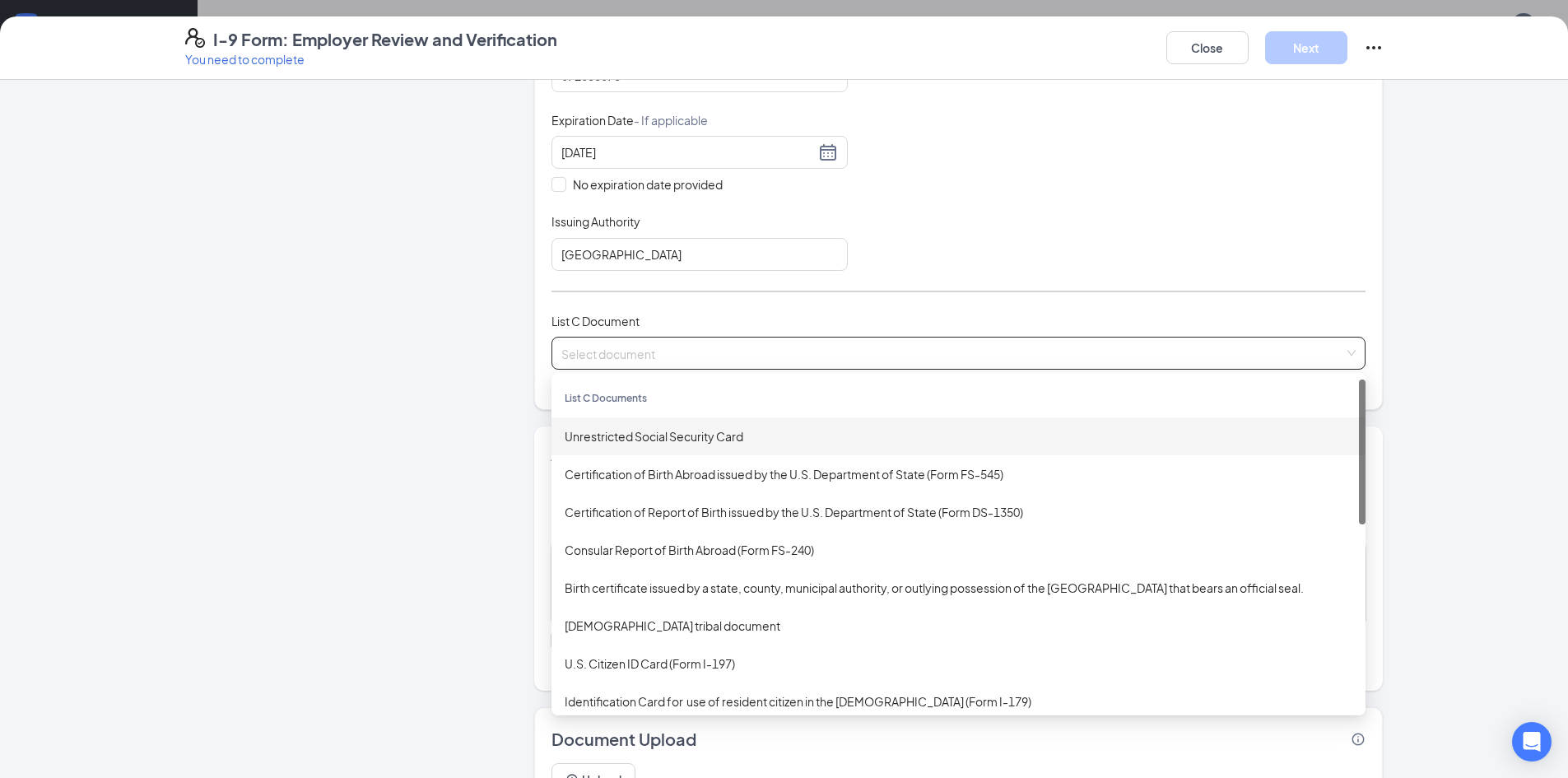
click at [666, 430] on div "Unrestricted Social Security Card" at bounding box center [959, 437] width 788 height 19
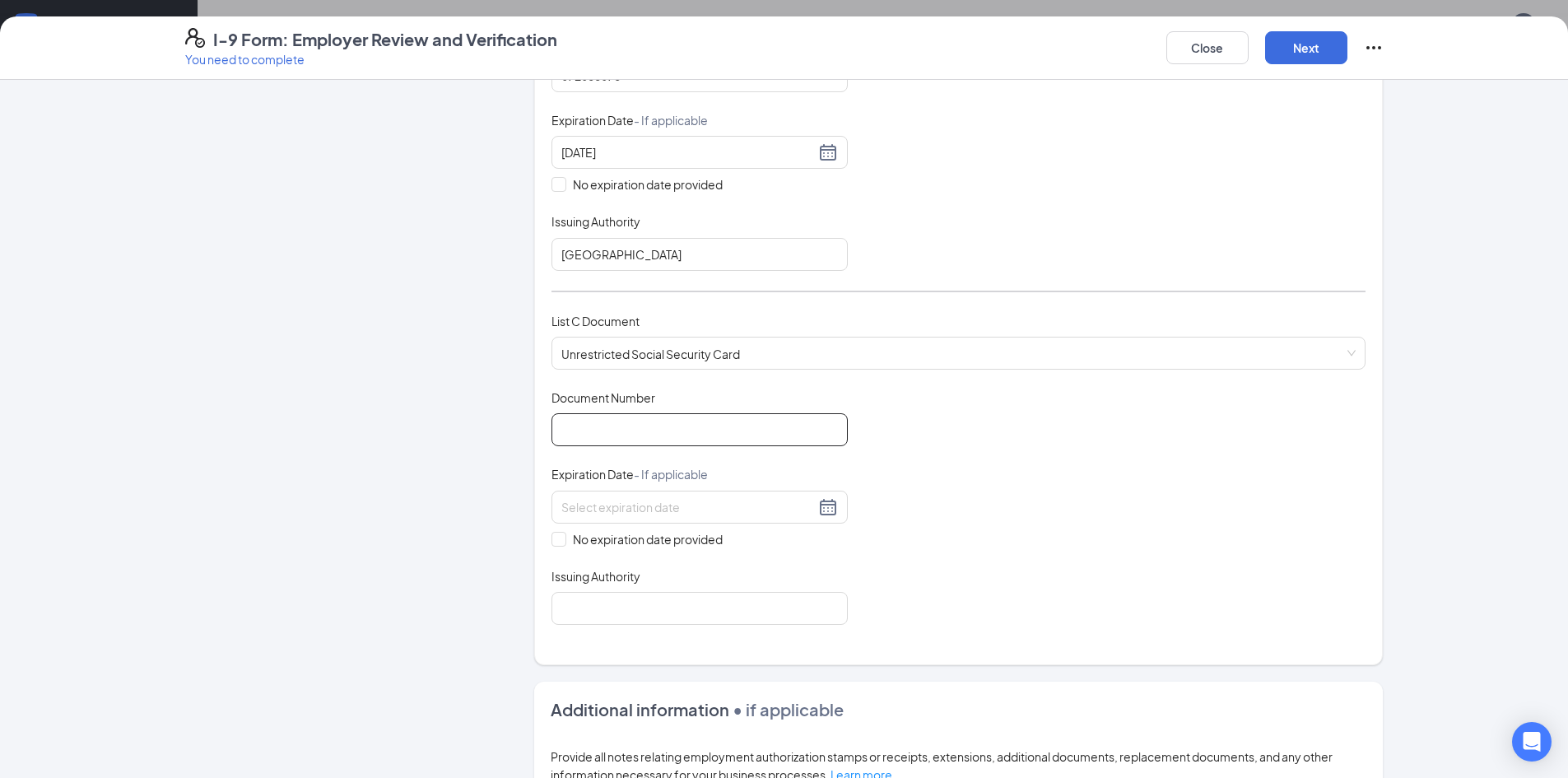
click at [641, 438] on input "Document Number" at bounding box center [699, 430] width 296 height 33
type input "671424438"
click at [821, 508] on div at bounding box center [699, 507] width 277 height 19
click at [946, 533] on div "Document Title Unrestricted Social Security Card Document Number 671424438 Expi…" at bounding box center [958, 507] width 814 height 236
click at [566, 544] on span "No expiration date provided" at bounding box center [648, 539] width 163 height 19
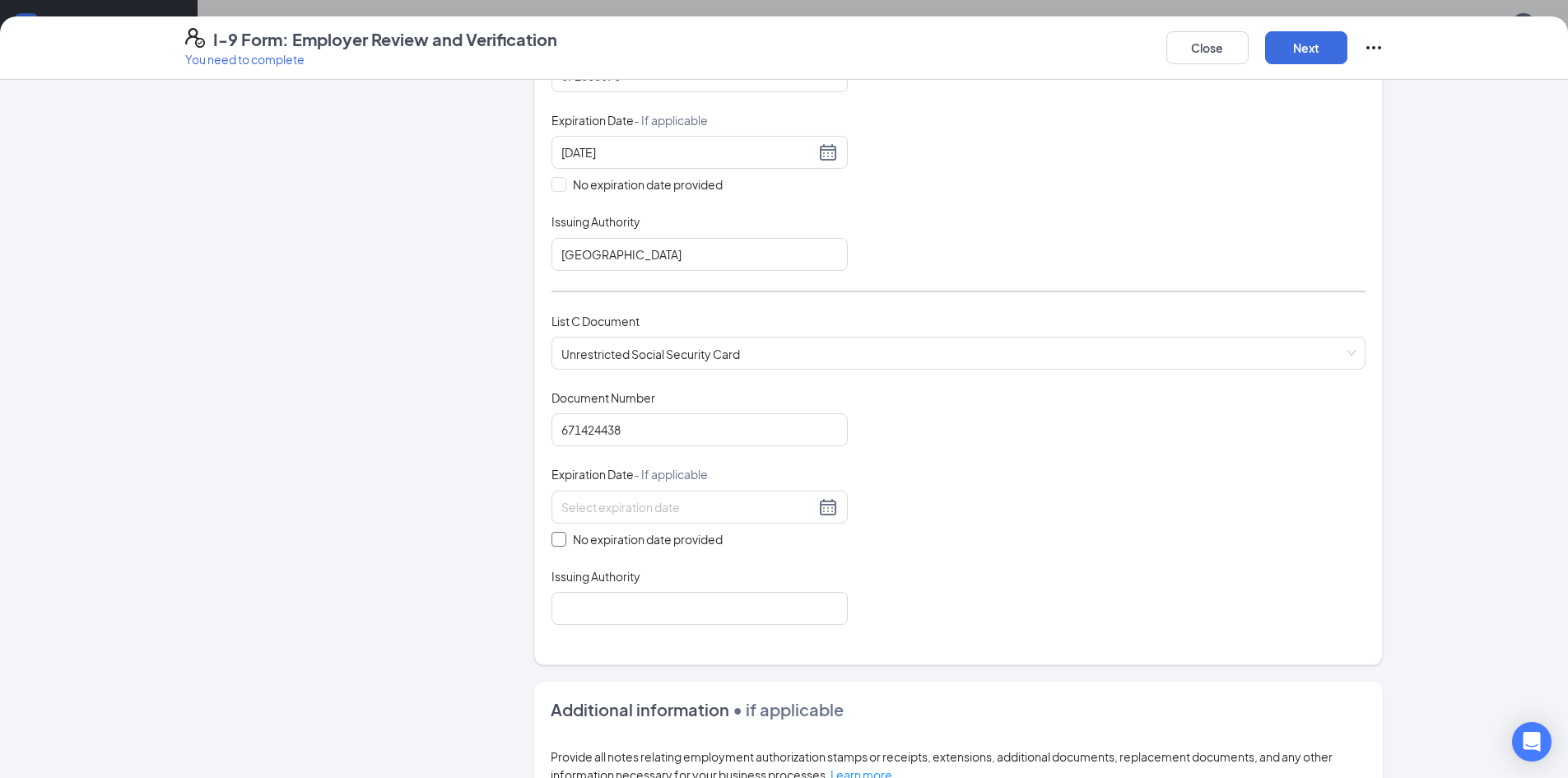
click at [563, 543] on input "No expiration date provided" at bounding box center [557, 537] width 11 height 11
checkbox input "true"
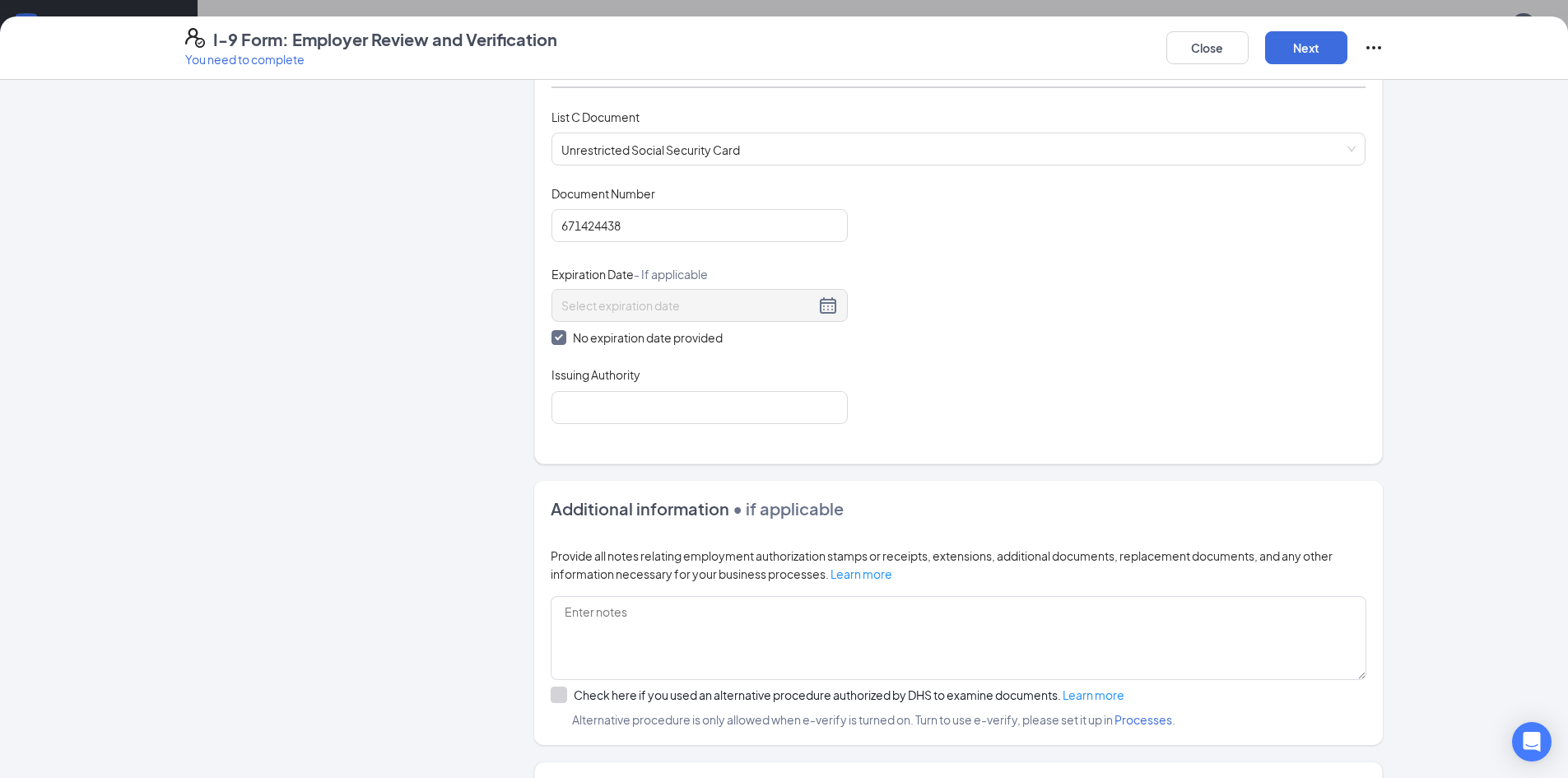
scroll to position [688, 0]
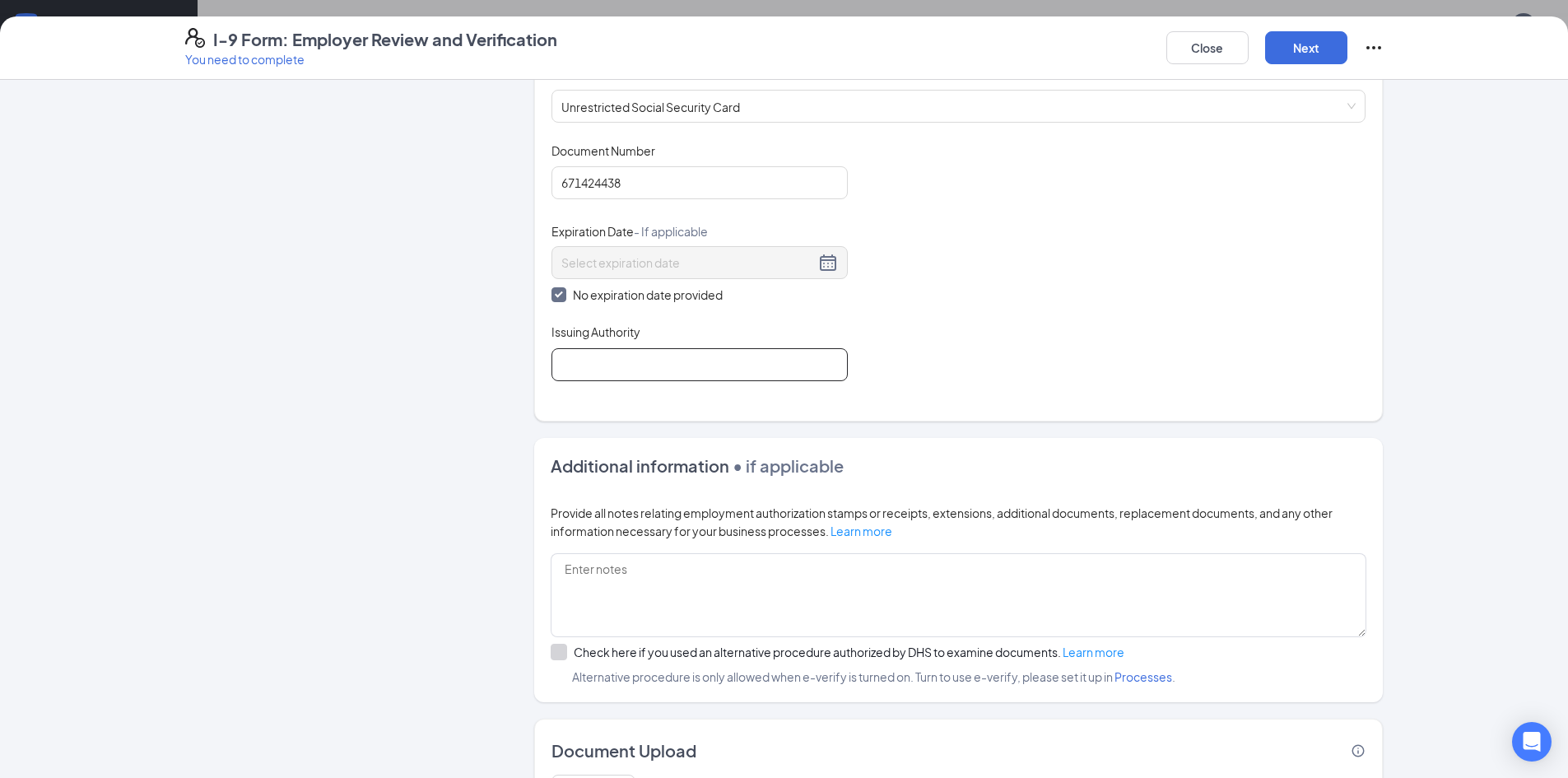
click at [601, 353] on input "Issuing Authority" at bounding box center [699, 364] width 296 height 33
type input "[GEOGRAPHIC_DATA]"
click at [984, 319] on div "Document Title Unrestricted Social Security Card Document Number 671424438 Expi…" at bounding box center [958, 262] width 814 height 239
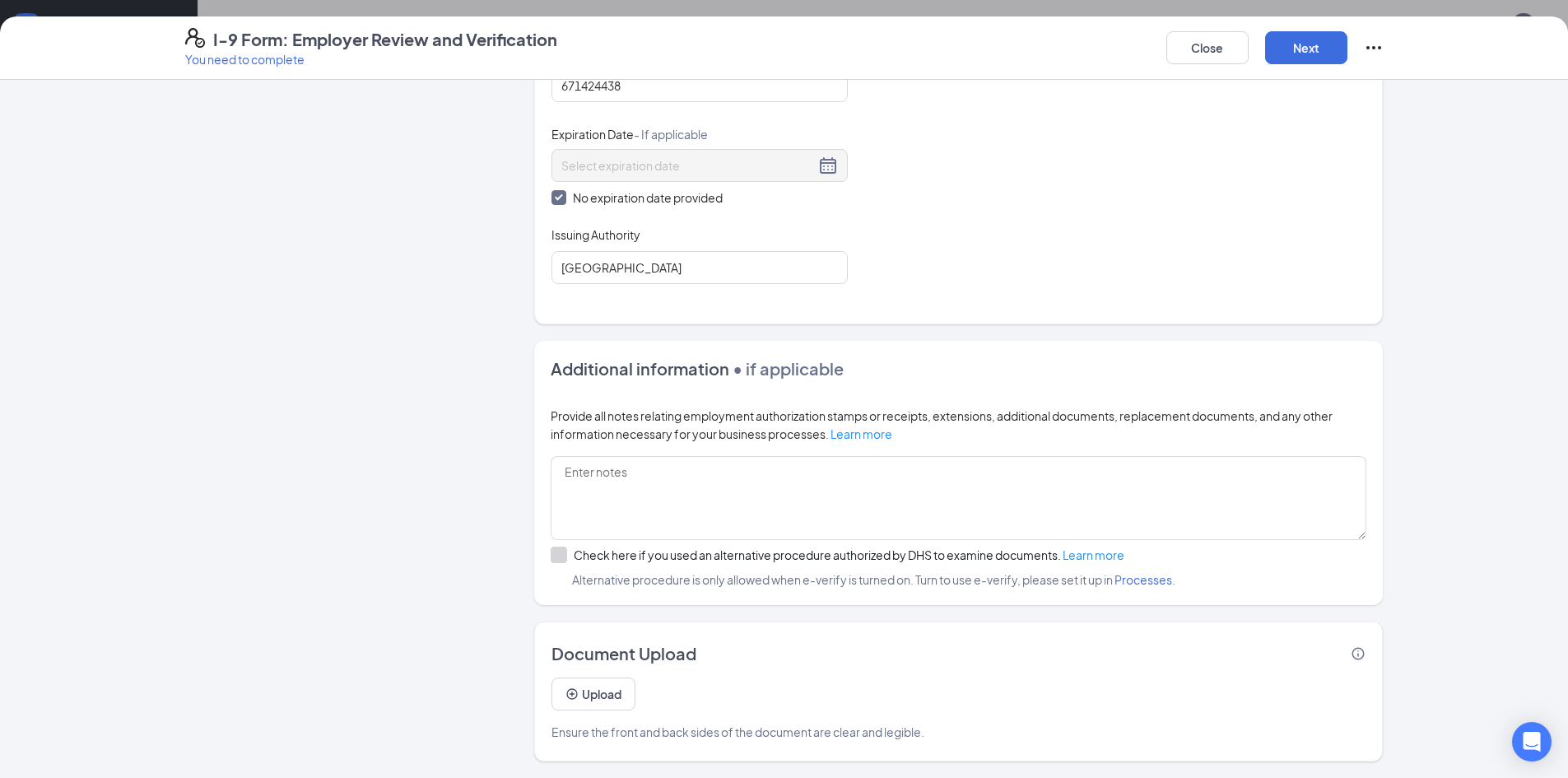
scroll to position [590, 0]
click at [586, 706] on button "Upload" at bounding box center [593, 694] width 84 height 33
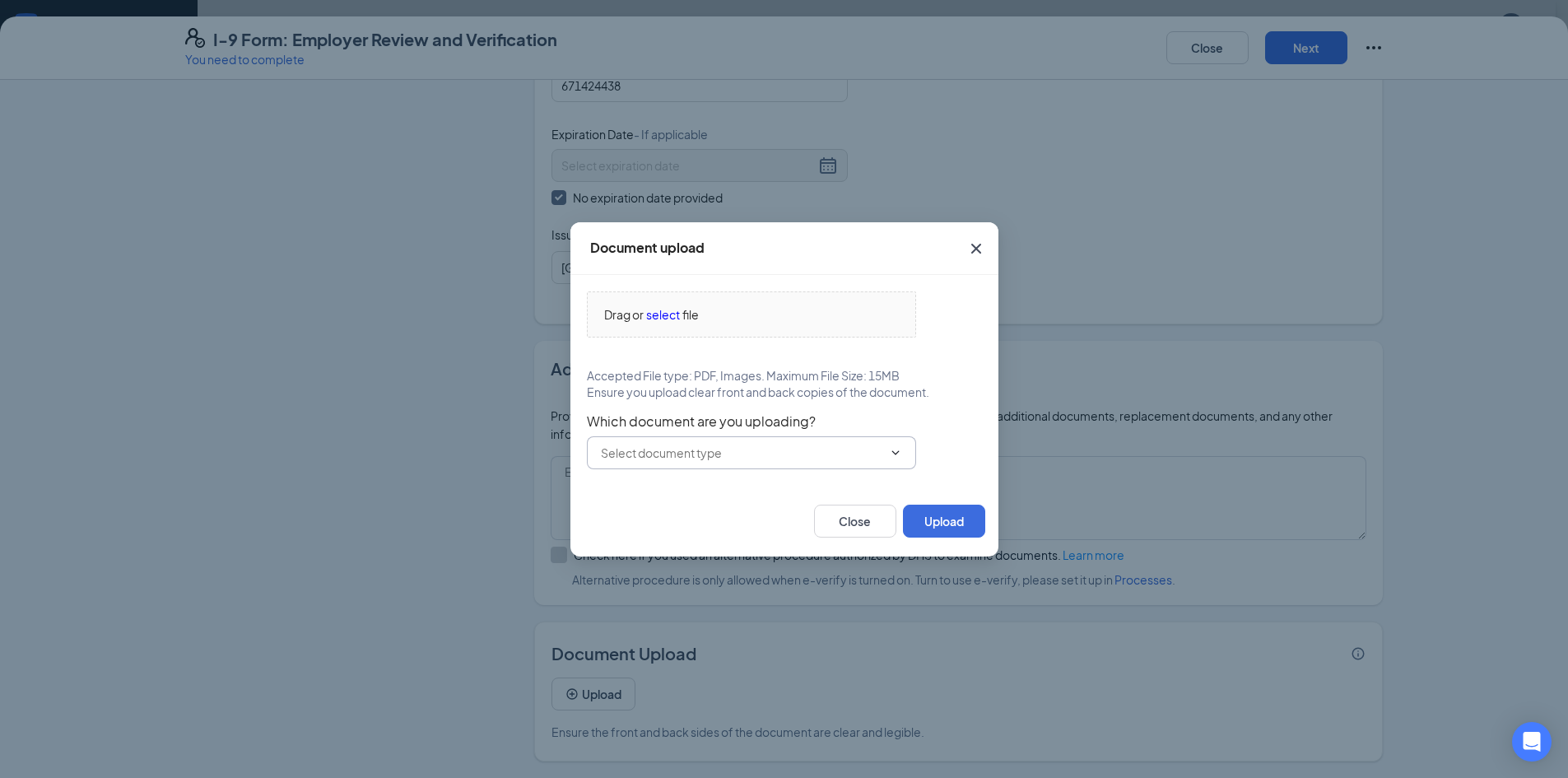
click at [642, 457] on input "text" at bounding box center [742, 453] width 281 height 19
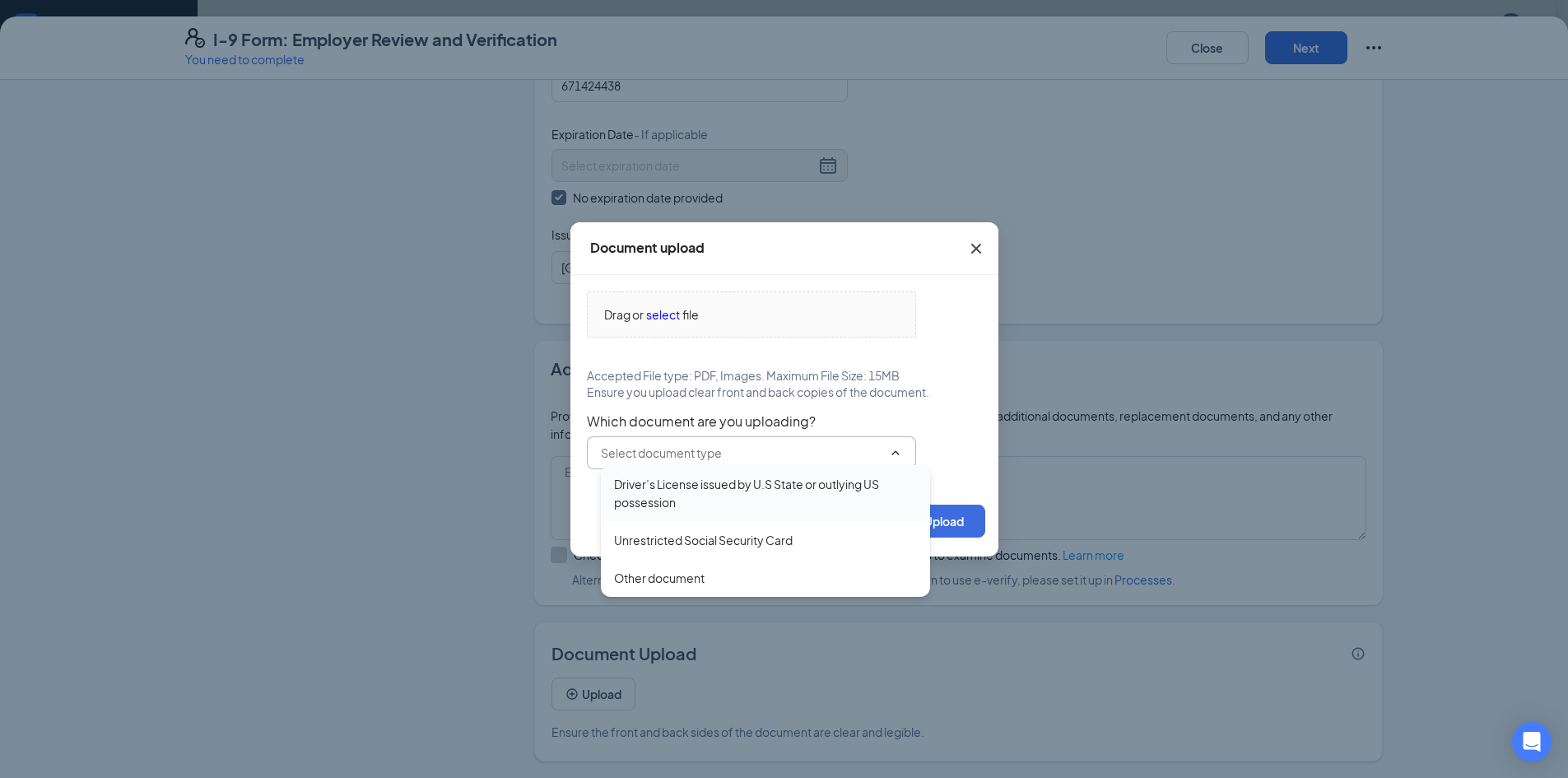
click at [661, 489] on div "Driver’s License issued by U.S State or outlying US possession" at bounding box center [766, 493] width 303 height 36
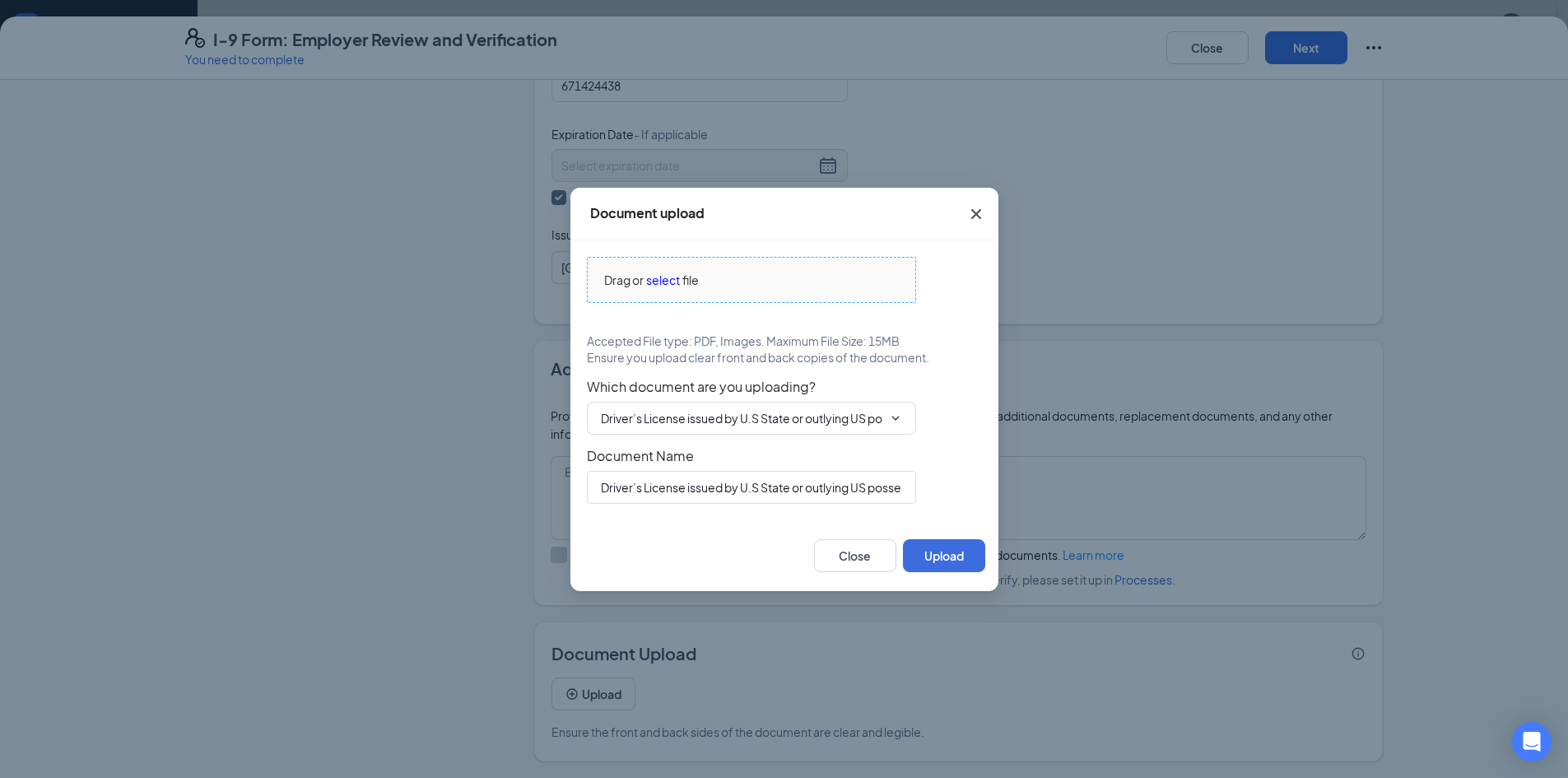
click at [706, 267] on span "Drag or select file" at bounding box center [751, 280] width 327 height 44
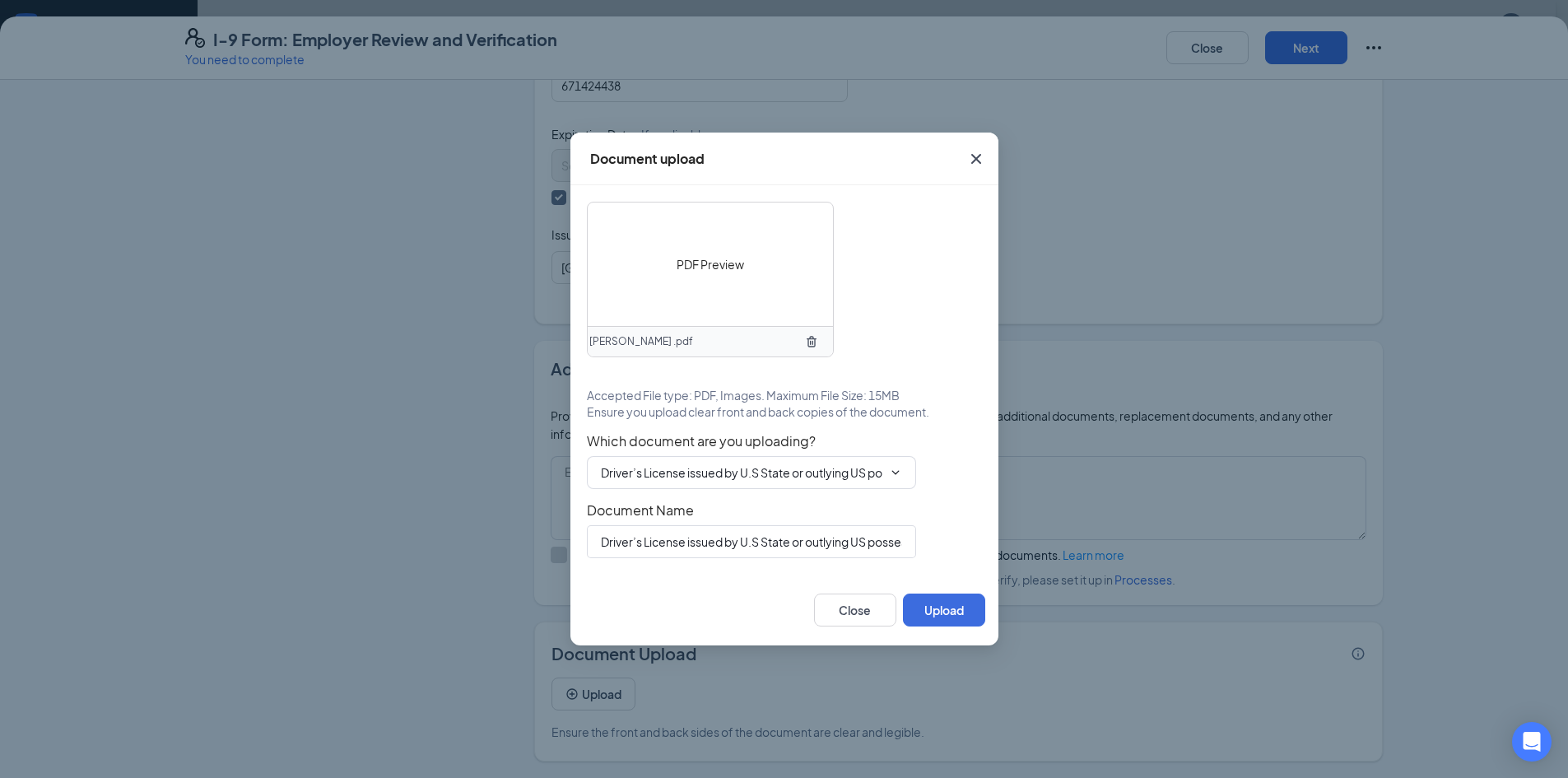
click at [712, 289] on div "PDF Preview" at bounding box center [710, 264] width 245 height 123
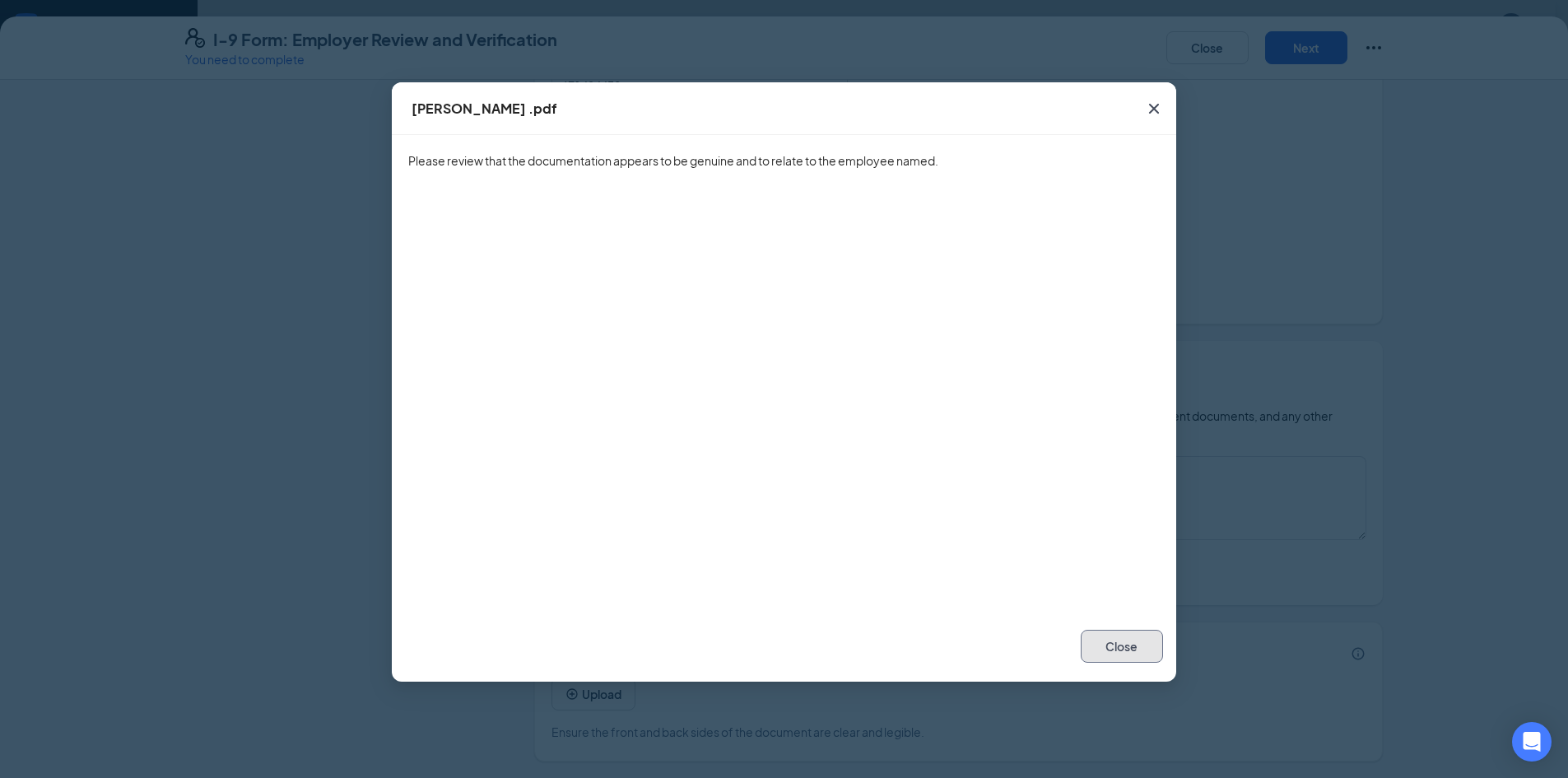
click at [1146, 647] on button "Close" at bounding box center [1122, 647] width 82 height 33
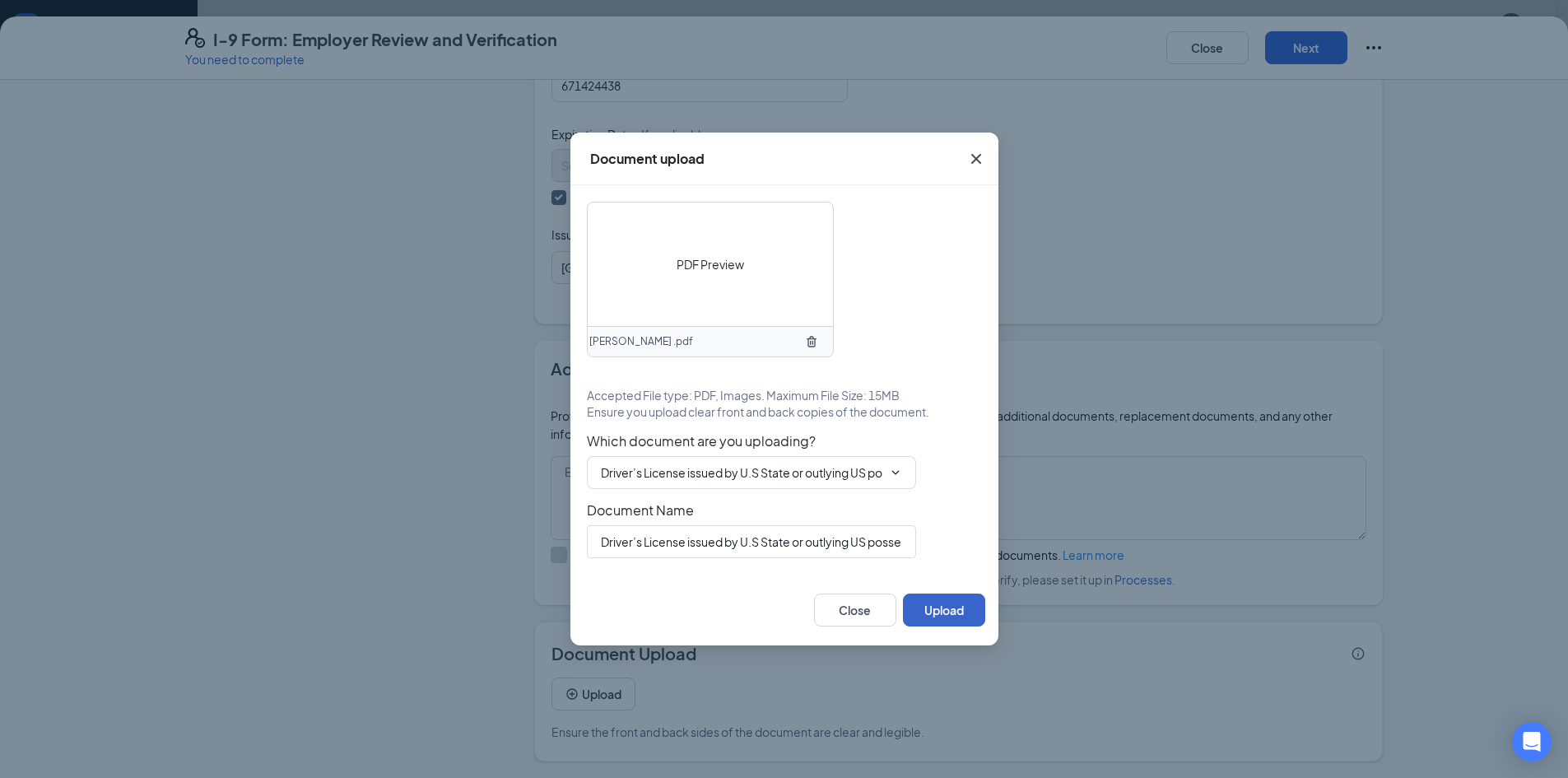
click at [943, 619] on button "Upload" at bounding box center [944, 611] width 82 height 33
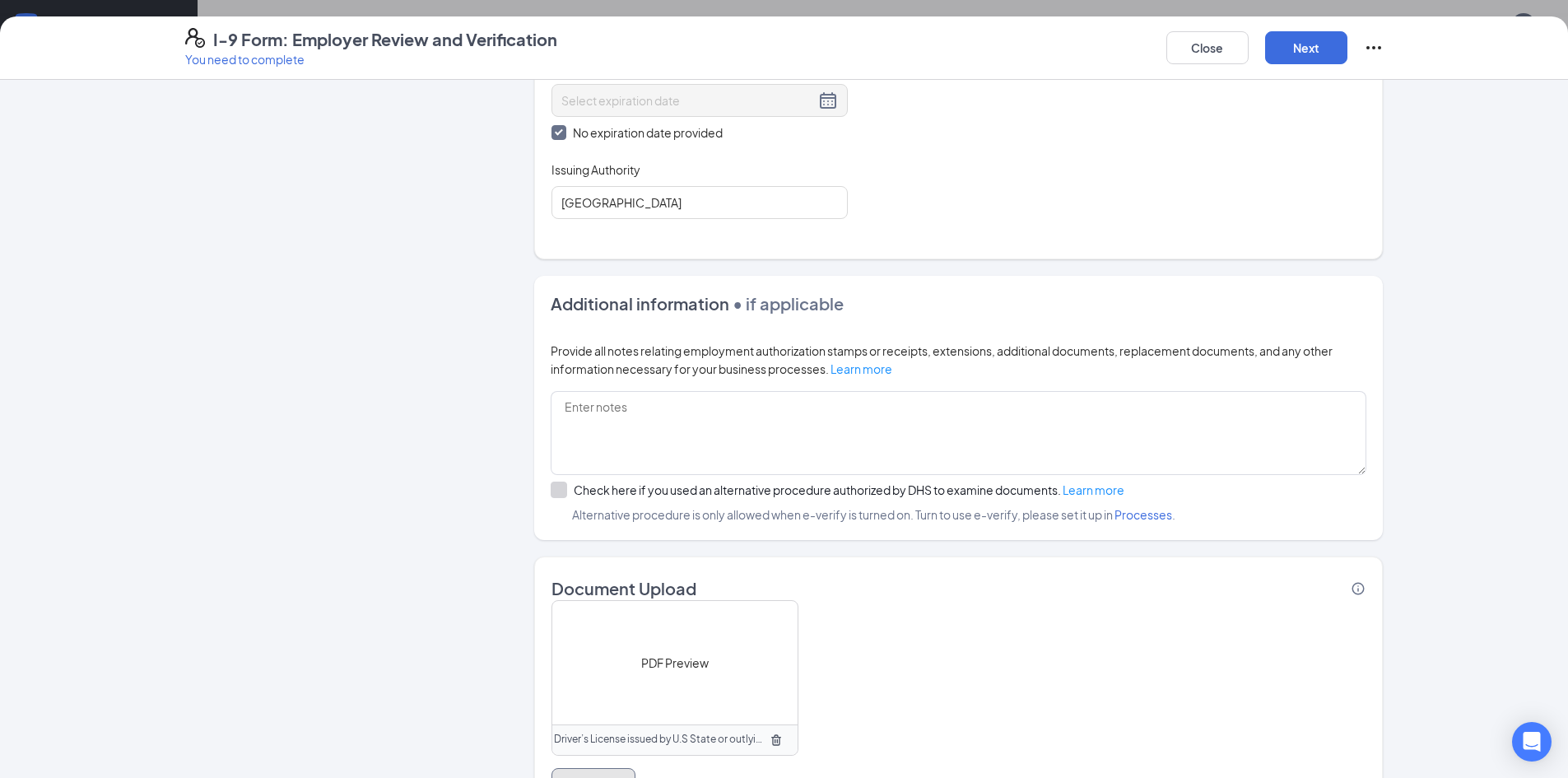
scroll to position [941, 0]
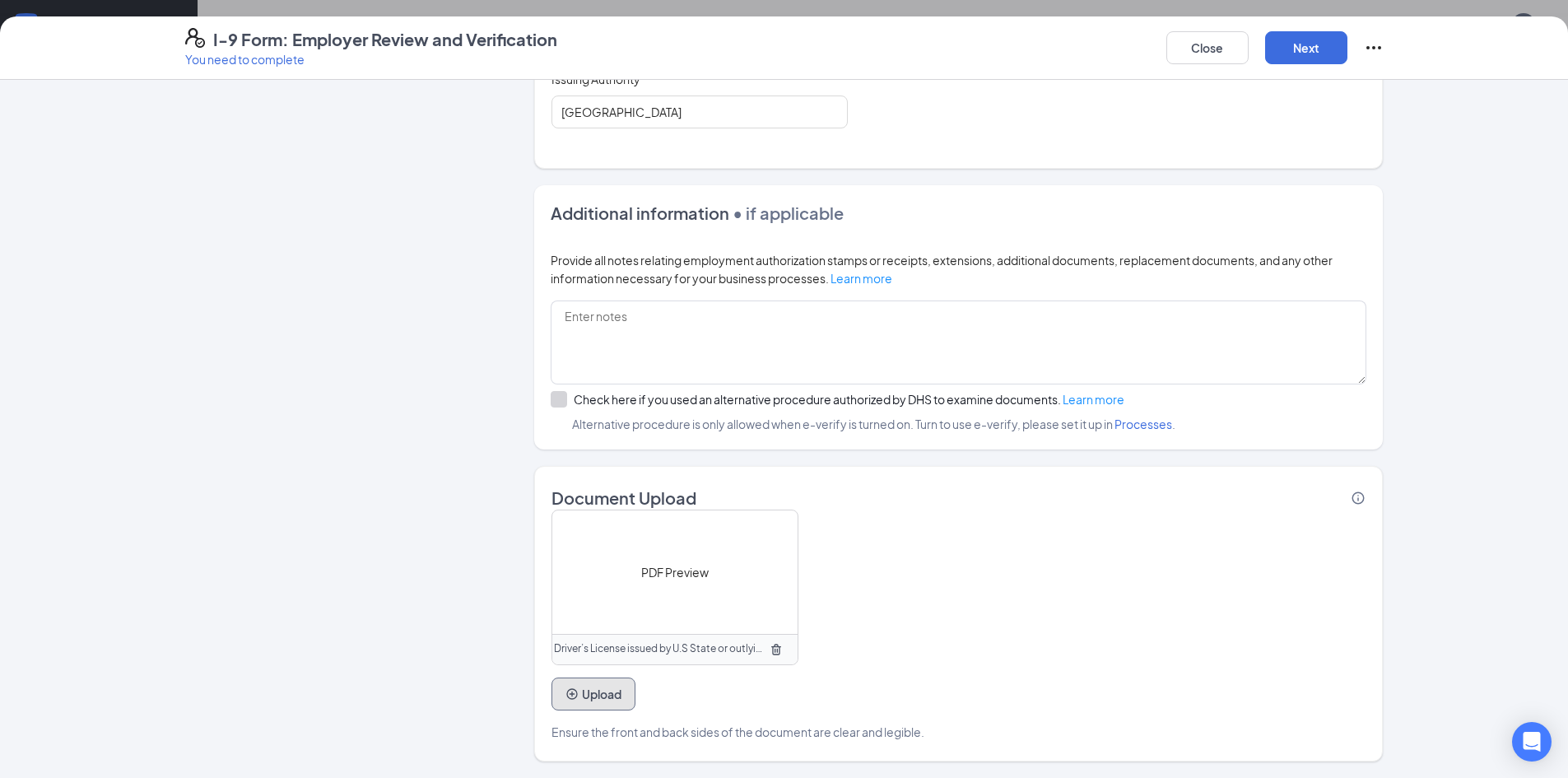
click at [581, 697] on button "Upload" at bounding box center [593, 694] width 84 height 33
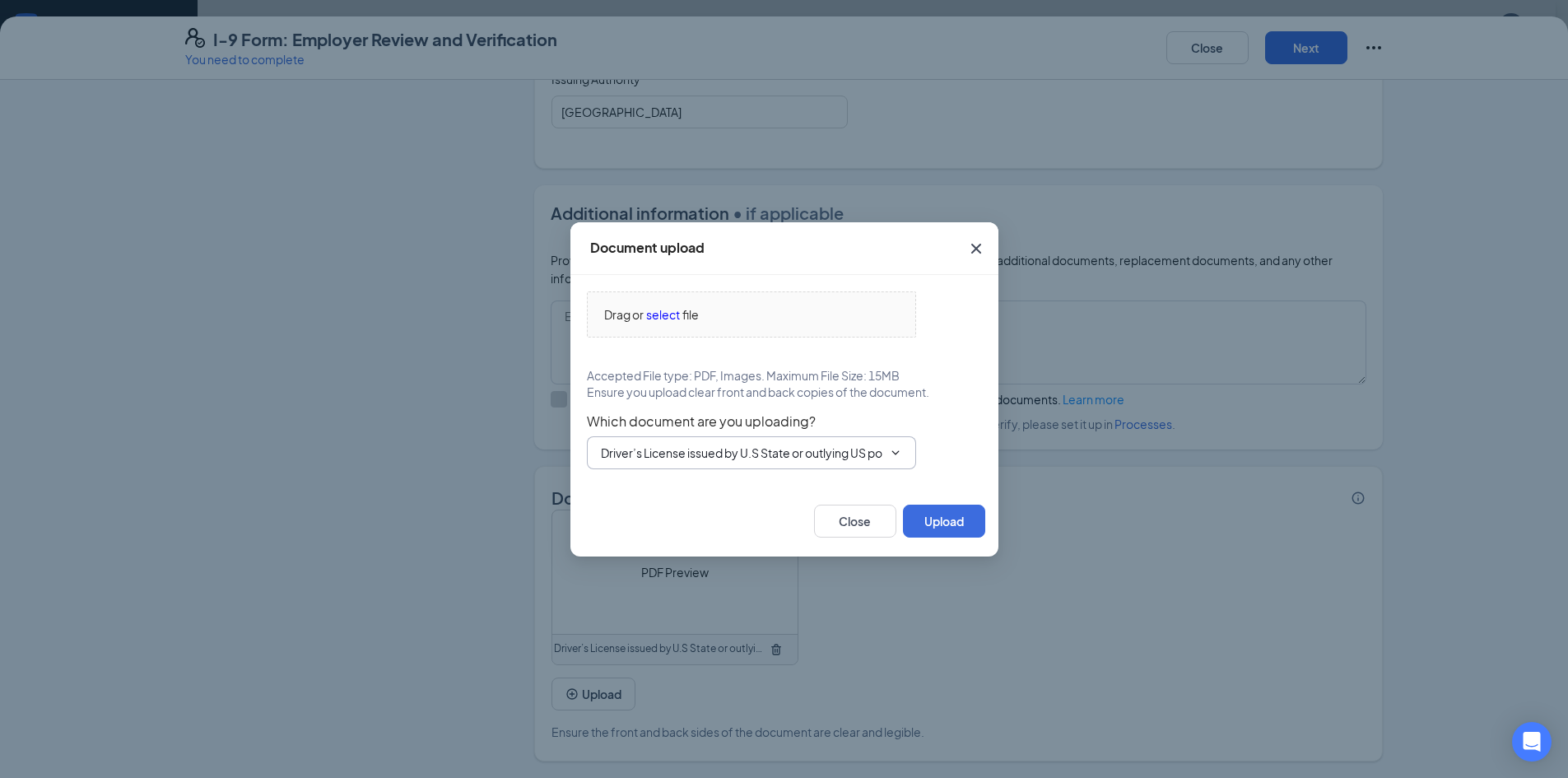
click at [788, 457] on input "Driver’s License issued by U.S State or outlying US possession" at bounding box center [742, 453] width 281 height 19
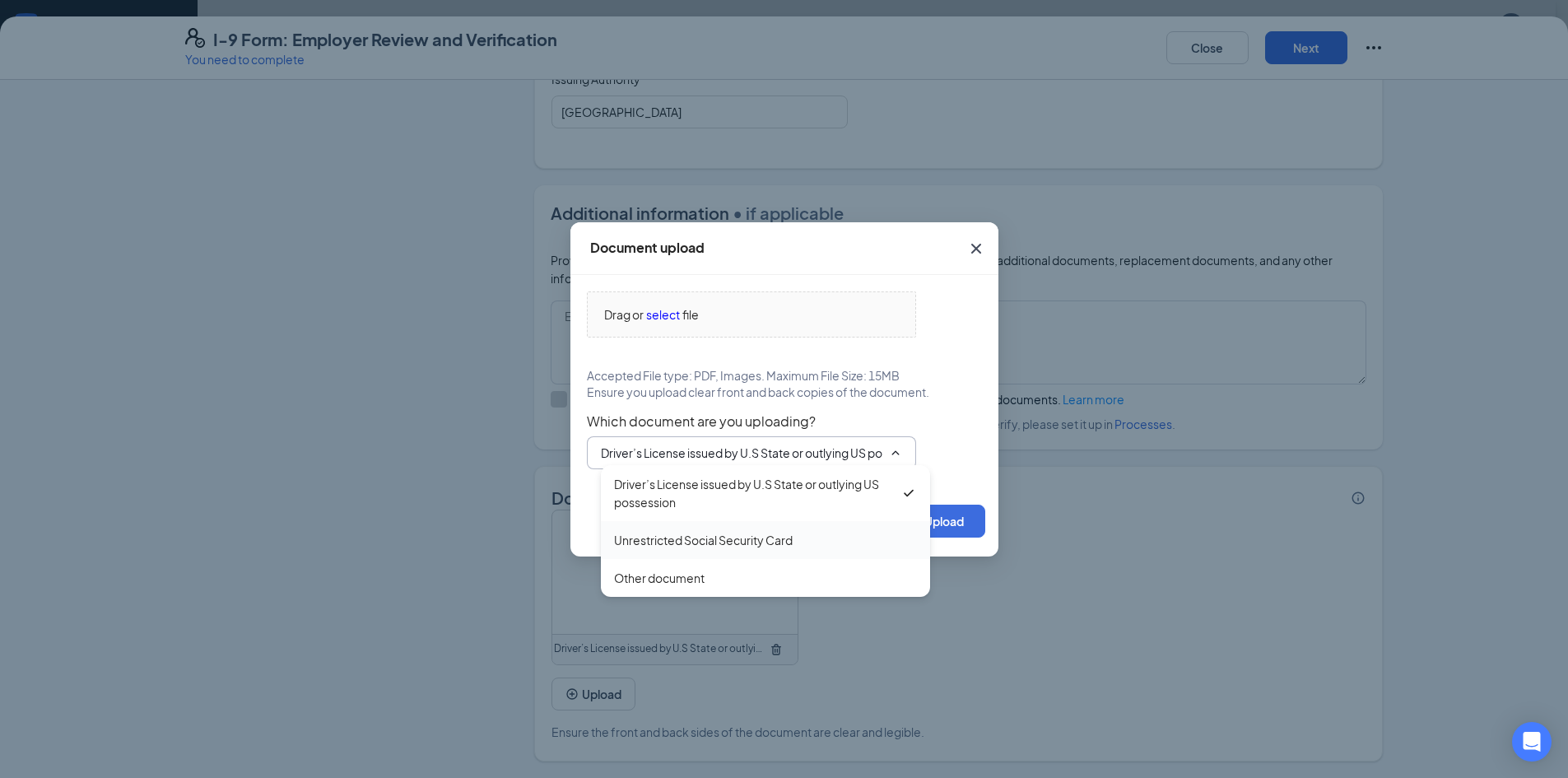
click at [752, 548] on div "Unrestricted Social Security Card" at bounding box center [703, 540] width 179 height 19
type input "Unrestricted Social Security Card"
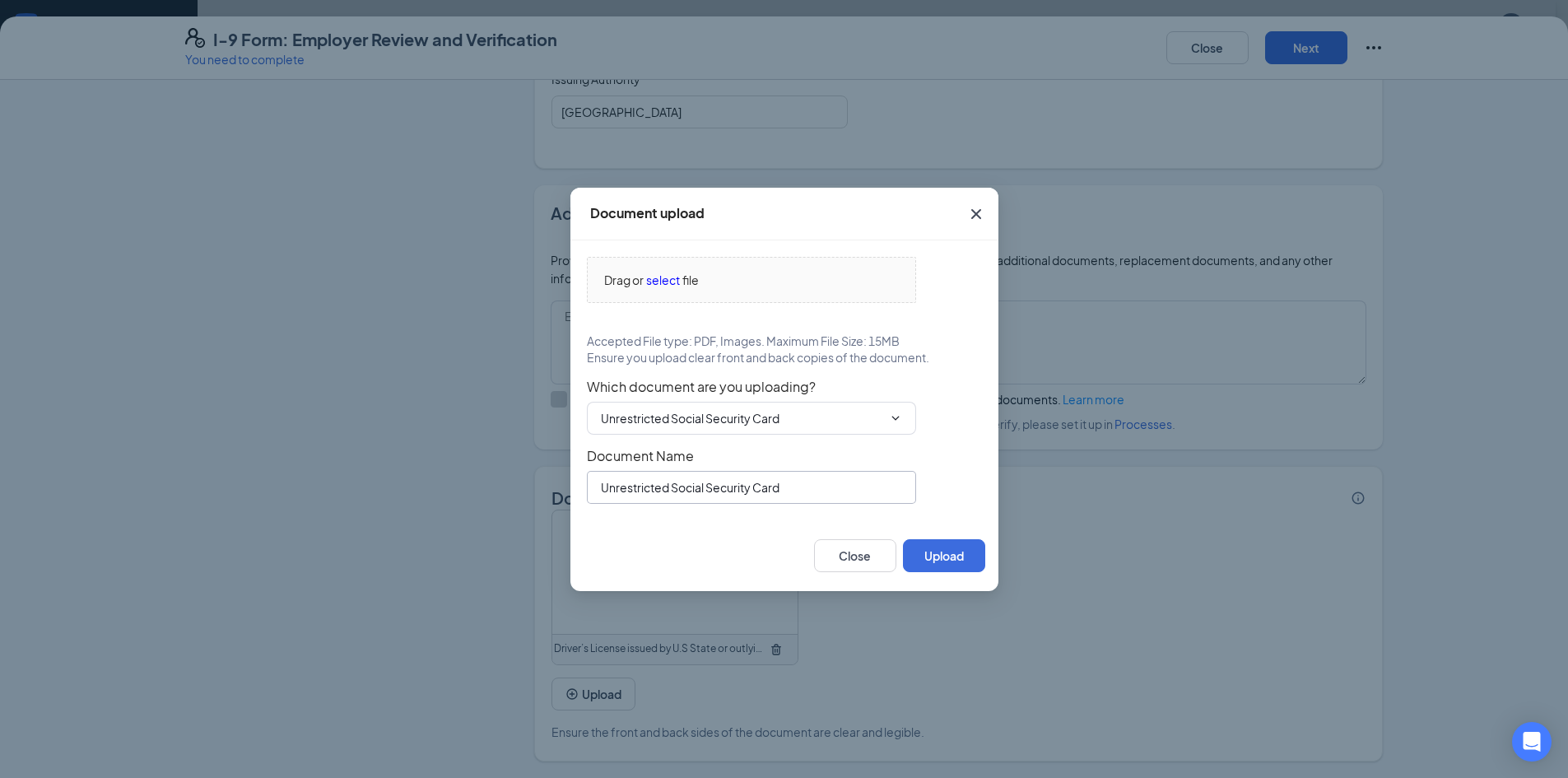
click at [763, 498] on input "Unrestricted Social Security Card" at bounding box center [752, 488] width 329 height 33
click at [757, 278] on div "Drag or select file" at bounding box center [751, 280] width 327 height 19
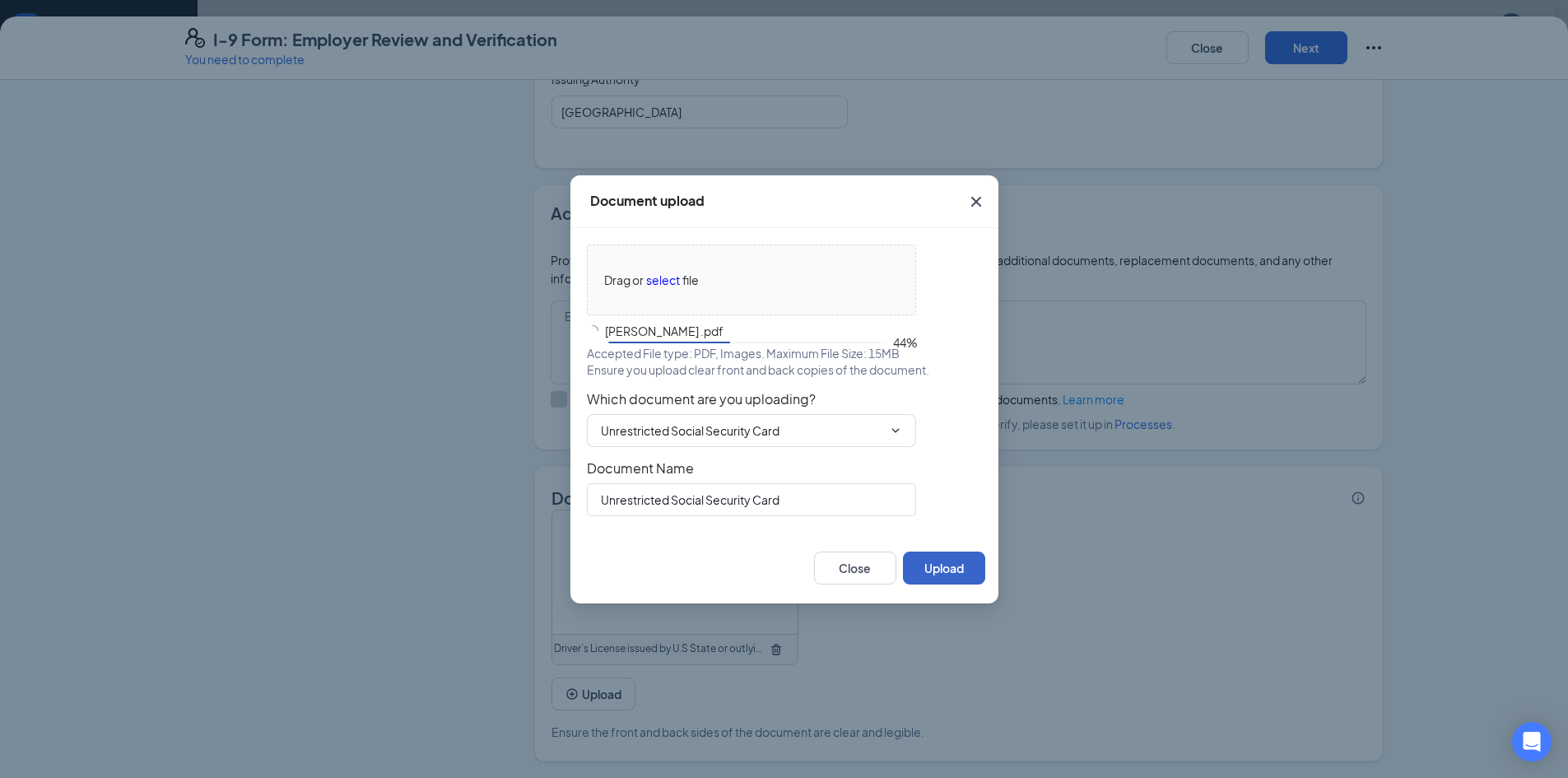
click at [953, 574] on button "Upload" at bounding box center [944, 568] width 82 height 33
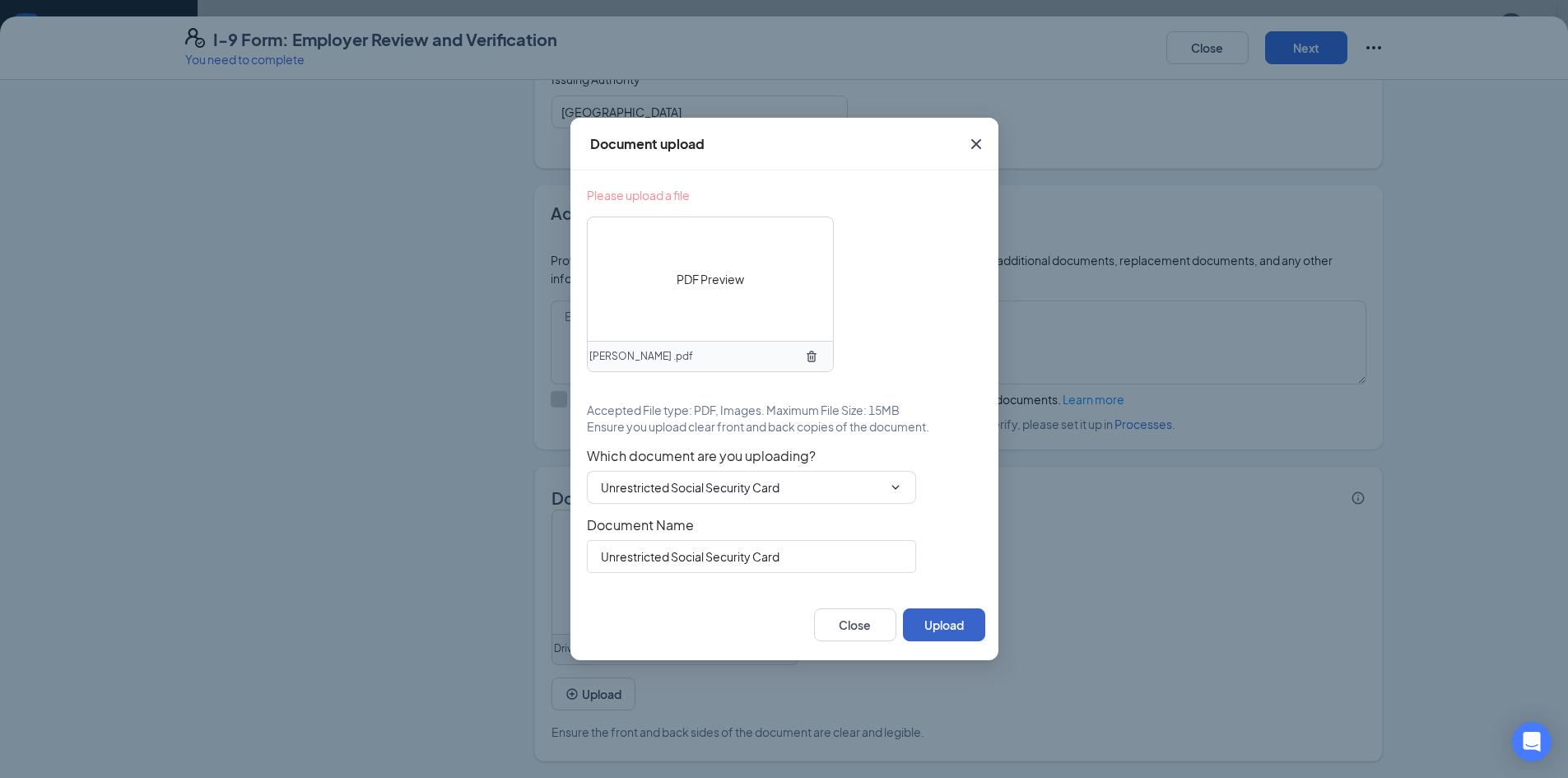
click at [945, 616] on button "Upload" at bounding box center [944, 625] width 82 height 33
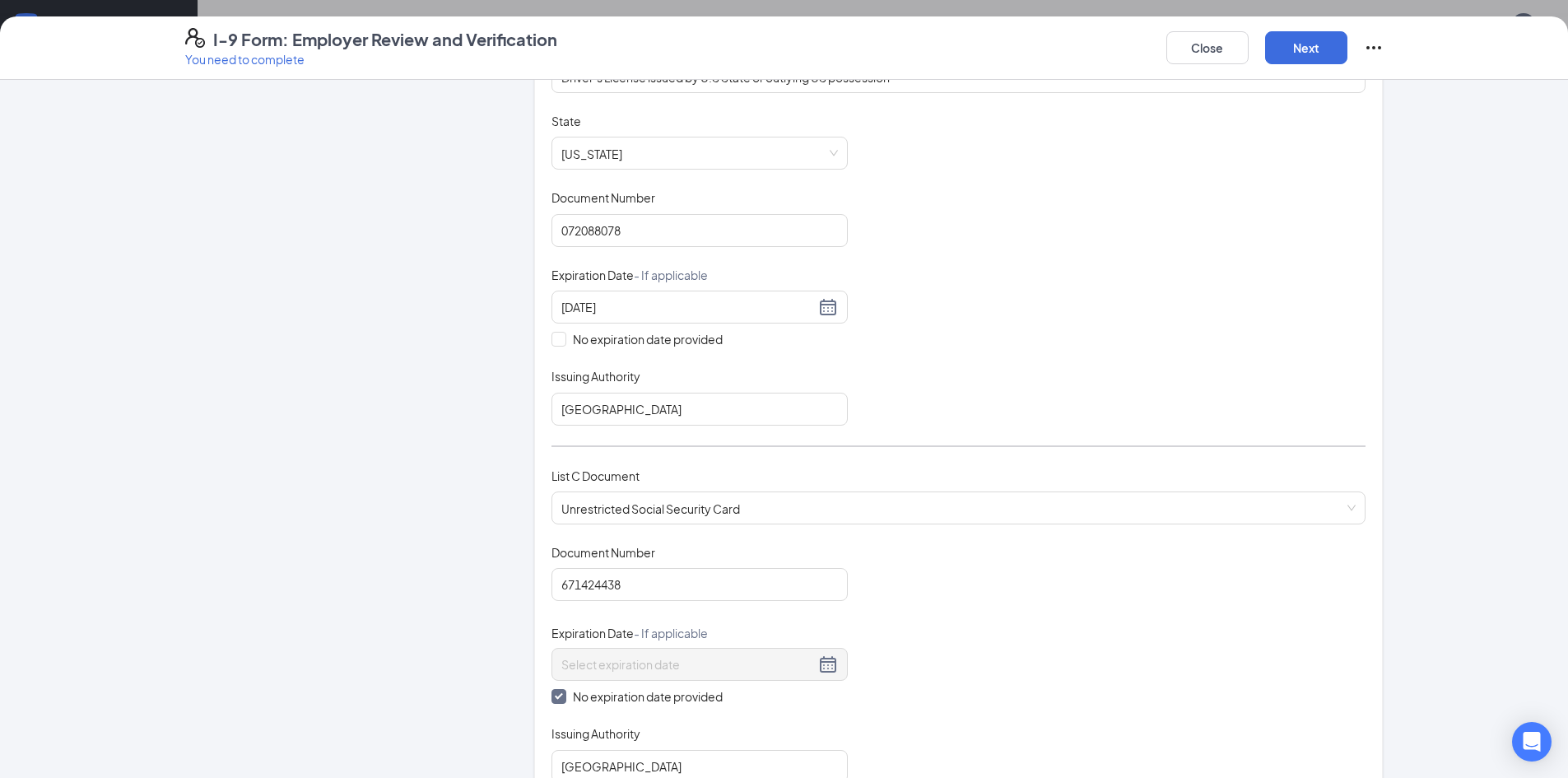
scroll to position [35, 0]
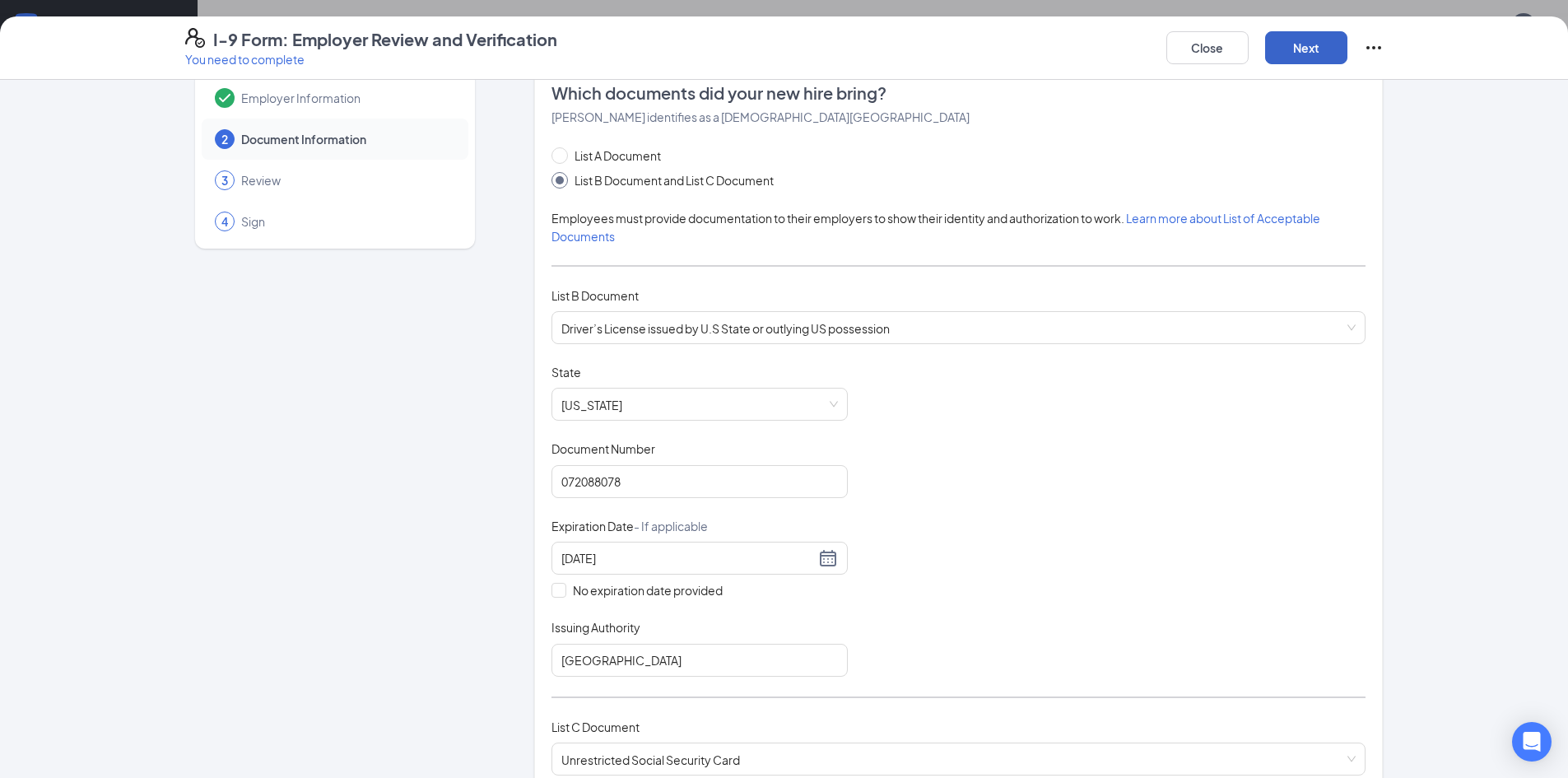
click at [1307, 43] on button "Next" at bounding box center [1306, 48] width 82 height 33
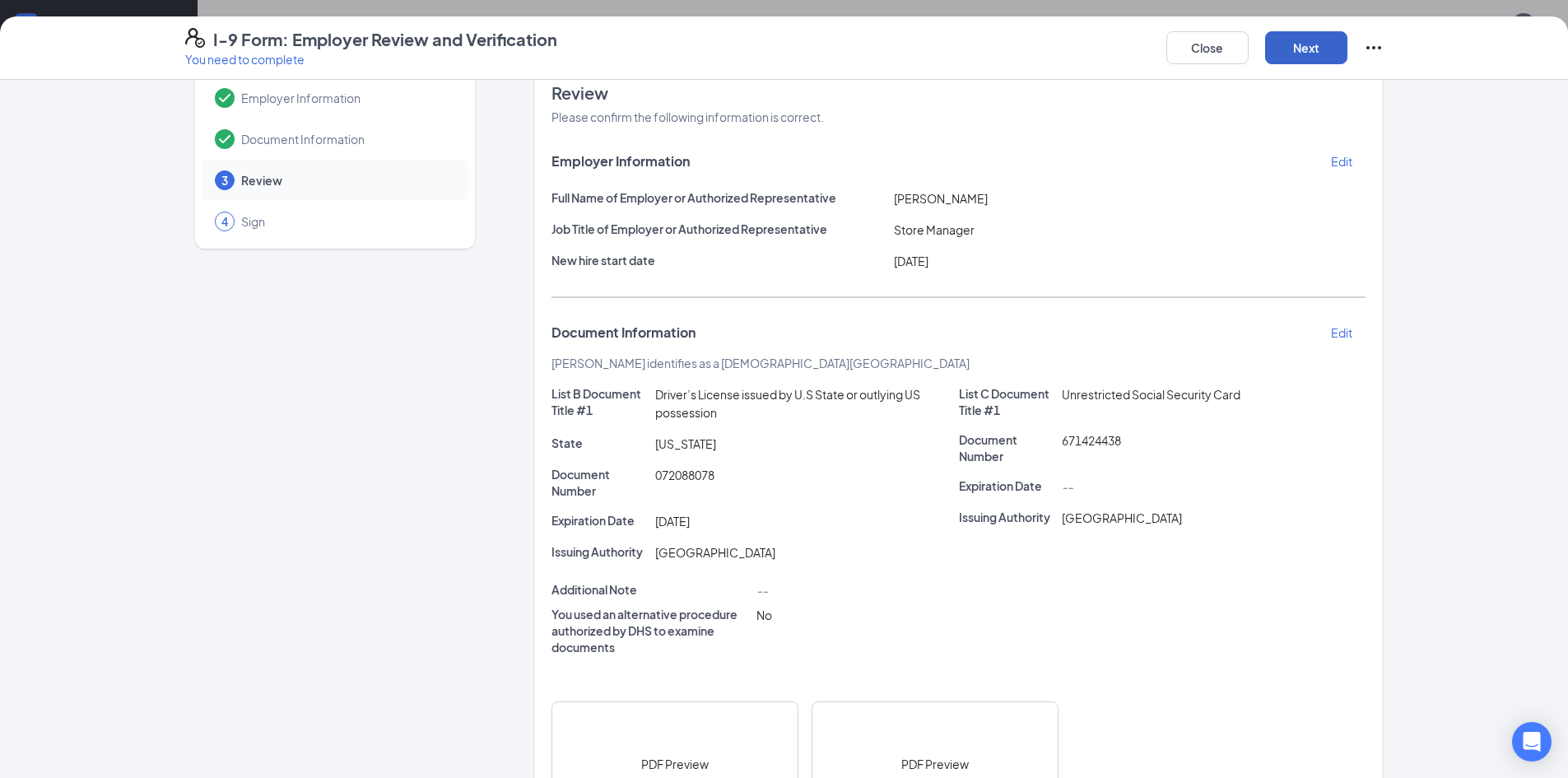
click at [1299, 44] on button "Next" at bounding box center [1306, 48] width 82 height 33
click at [1313, 43] on button "Next" at bounding box center [1306, 48] width 82 height 33
click at [1305, 45] on button "Next" at bounding box center [1306, 48] width 82 height 33
click at [1293, 58] on button "Next" at bounding box center [1306, 48] width 82 height 33
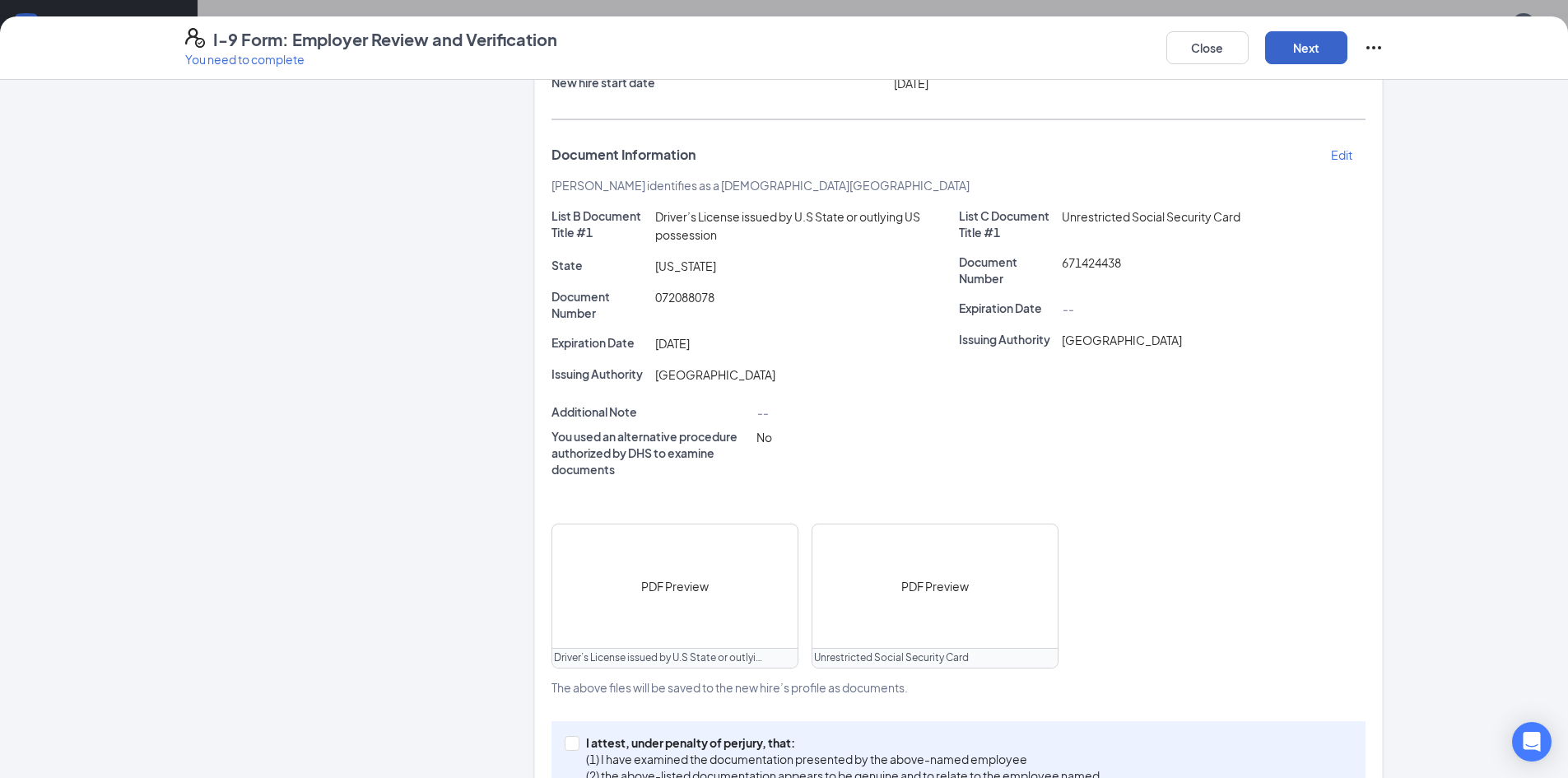
scroll to position [311, 0]
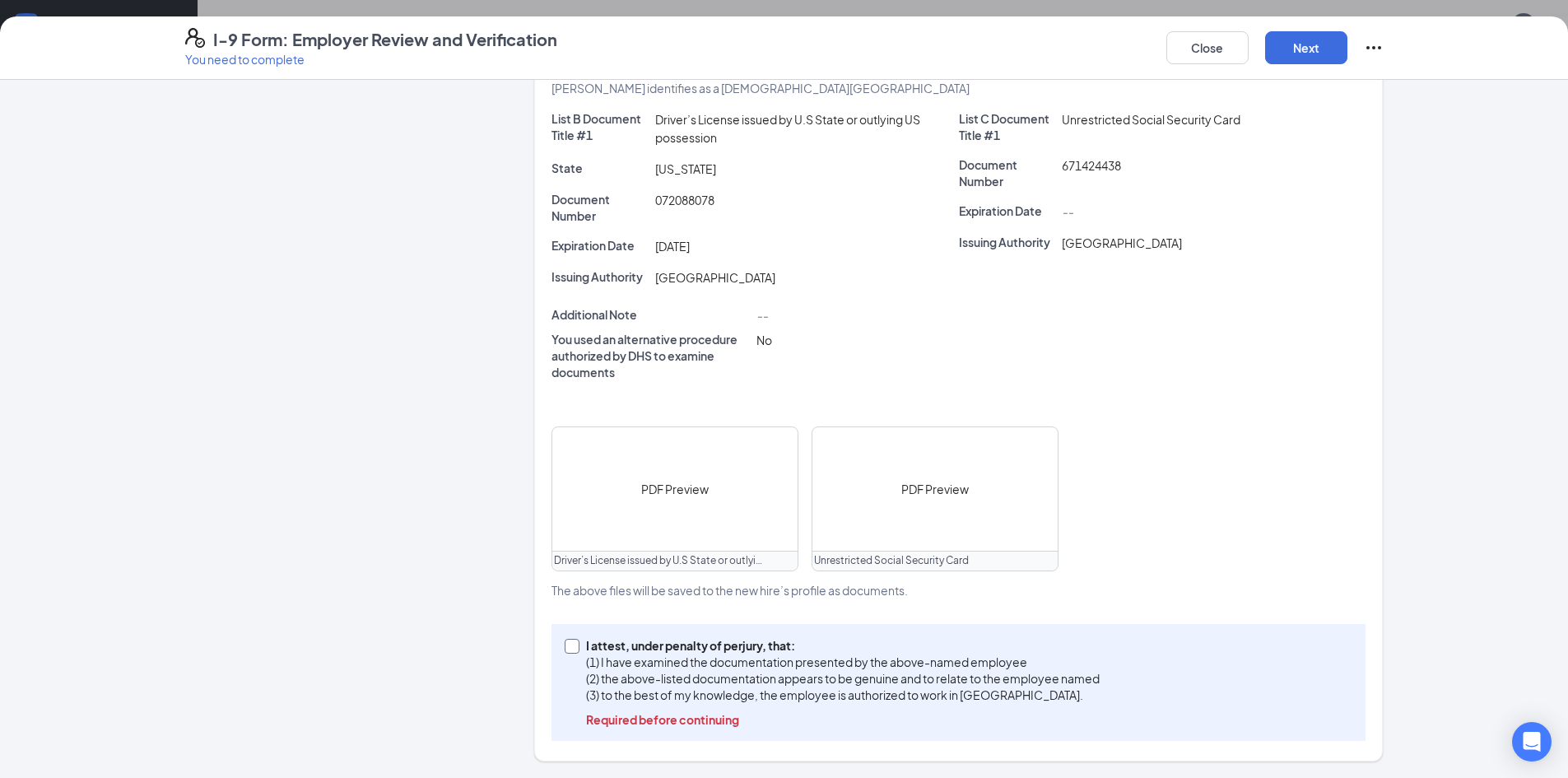
click at [580, 640] on span "I attest, under penalty of [PERSON_NAME], that: (1) I have examined the documen…" at bounding box center [844, 683] width 527 height 91
click at [574, 640] on input "I attest, under penalty of [PERSON_NAME], that: (1) I have examined the documen…" at bounding box center [571, 645] width 11 height 11
checkbox input "true"
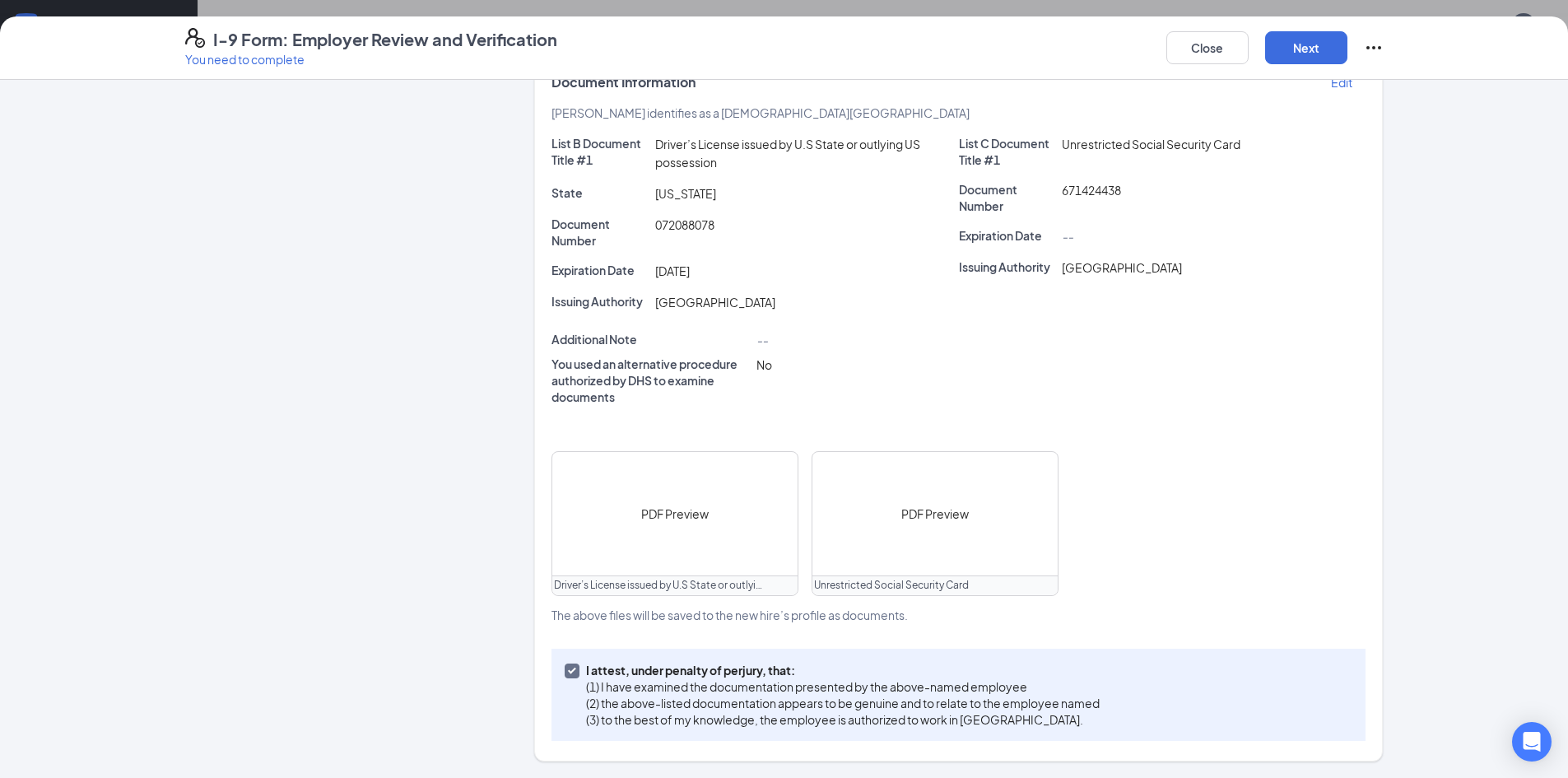
scroll to position [286, 0]
click at [1310, 63] on button "Next" at bounding box center [1306, 48] width 82 height 33
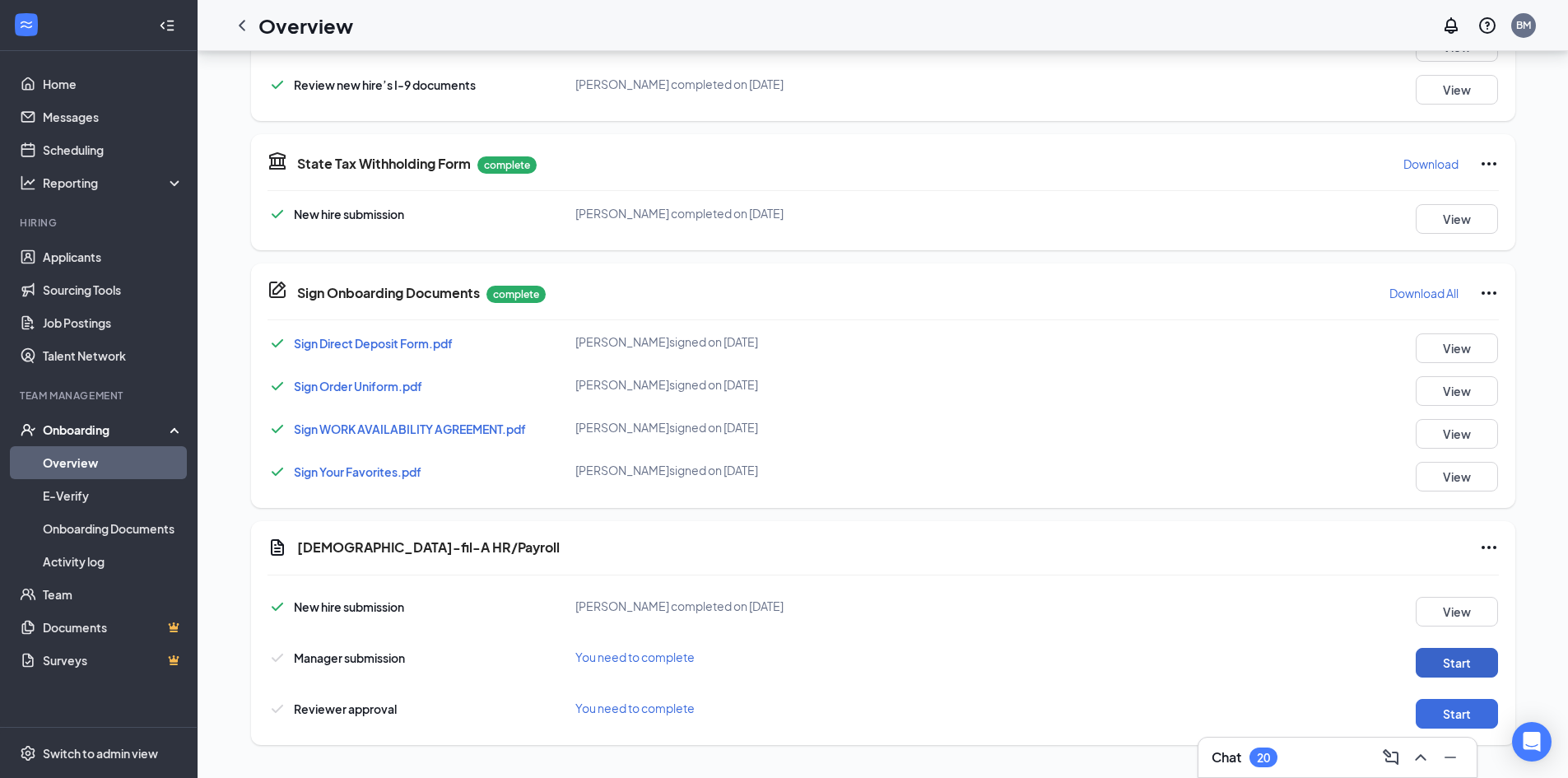
click at [1448, 662] on button "Start" at bounding box center [1457, 662] width 82 height 30
click at [1463, 714] on button "Start" at bounding box center [1457, 714] width 82 height 30
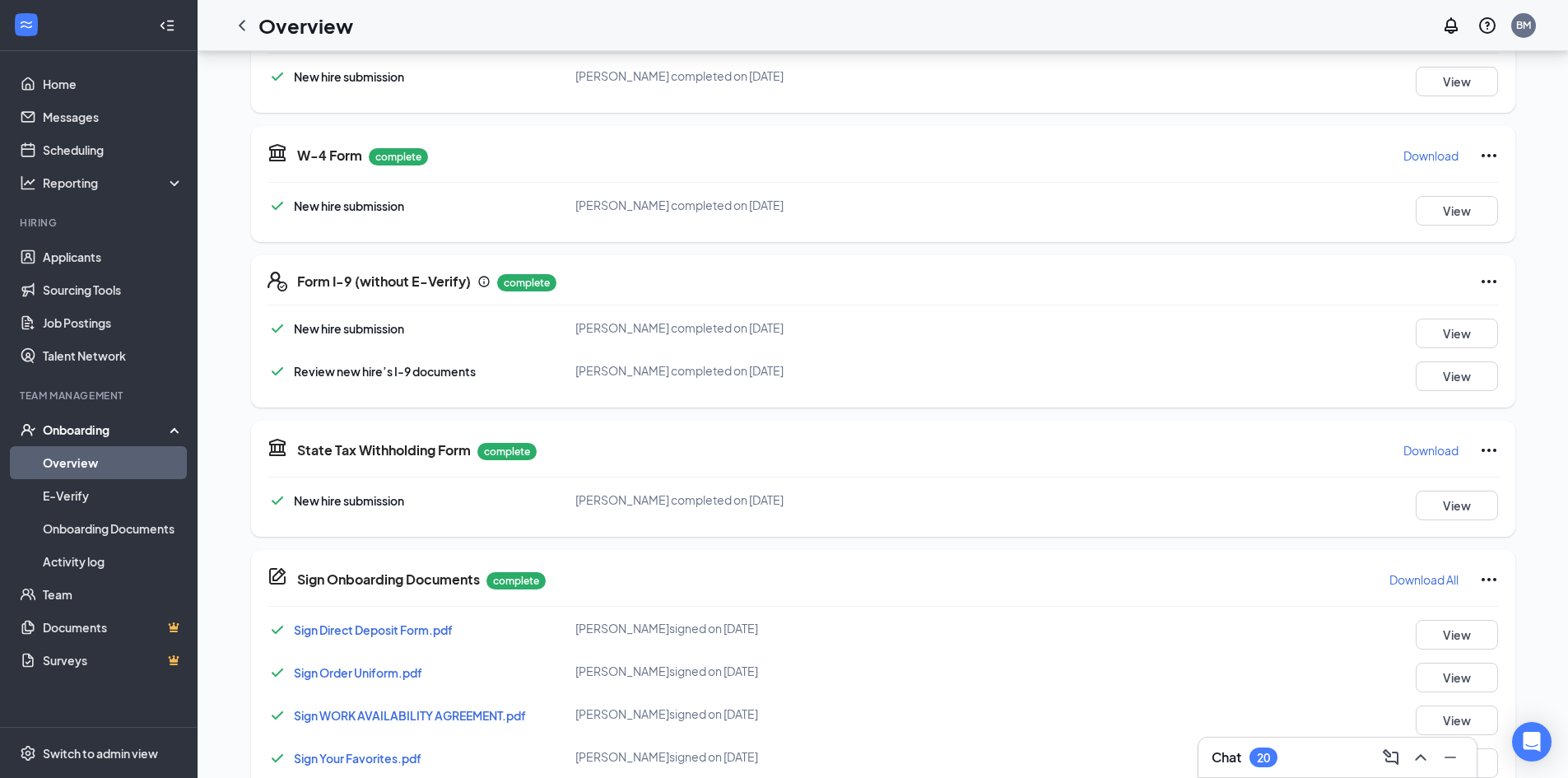
scroll to position [343, 0]
